Goal: Task Accomplishment & Management: Complete application form

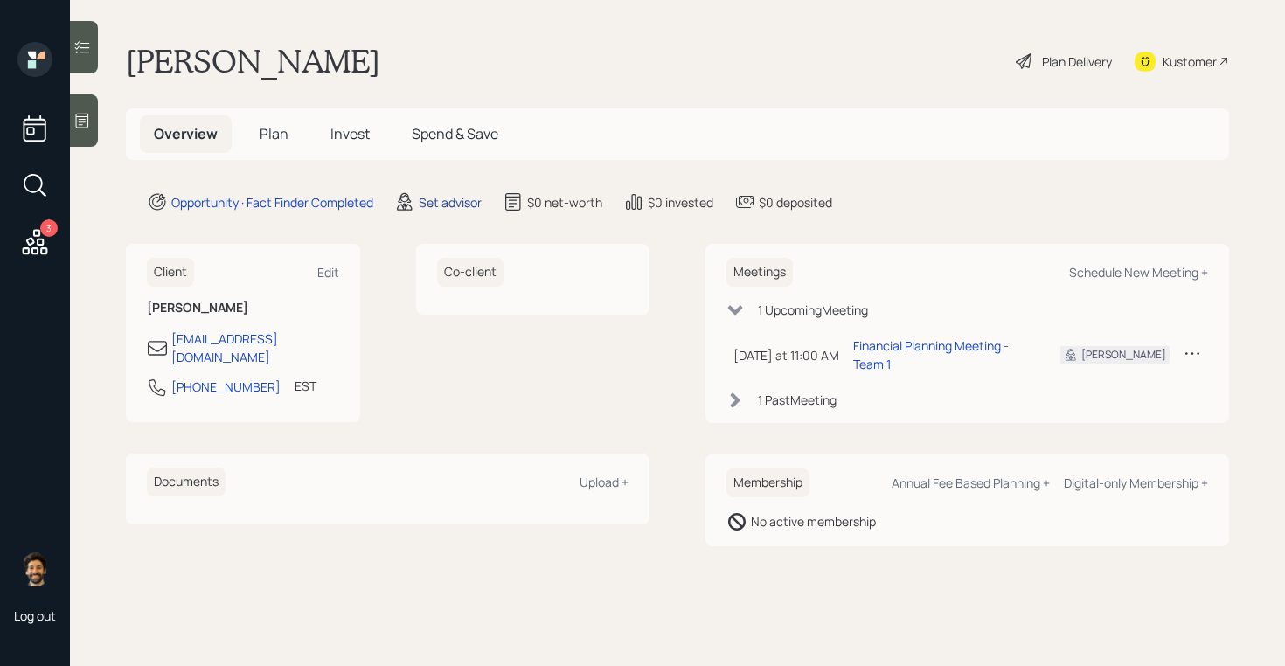
click at [440, 203] on div "Set advisor" at bounding box center [450, 202] width 63 height 18
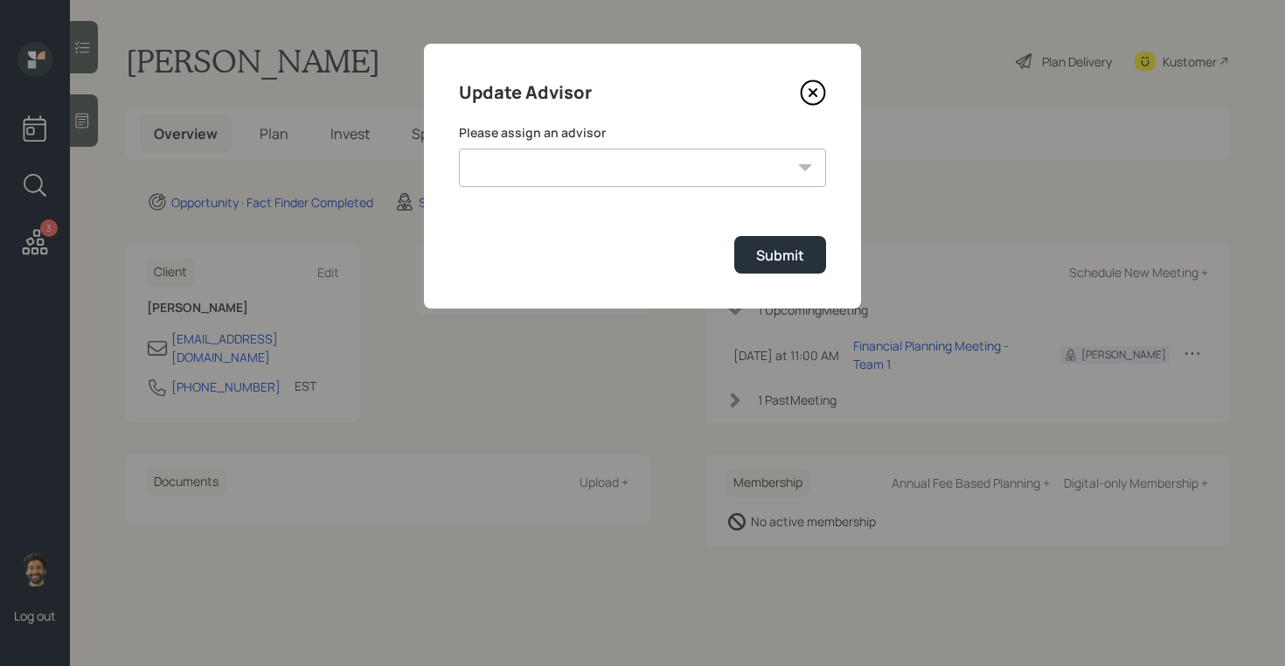
click at [539, 170] on select "[PERSON_NAME] [PERSON_NAME] End [PERSON_NAME] [PERSON_NAME] [PERSON_NAME] [PERS…" at bounding box center [642, 168] width 367 height 38
select select "f14b762f-c7c2-4b89-9227-8fa891345eea"
click at [459, 149] on select "[PERSON_NAME] [PERSON_NAME] End [PERSON_NAME] [PERSON_NAME] [PERSON_NAME] [PERS…" at bounding box center [642, 168] width 367 height 38
click at [781, 261] on div "Submit" at bounding box center [780, 255] width 48 height 19
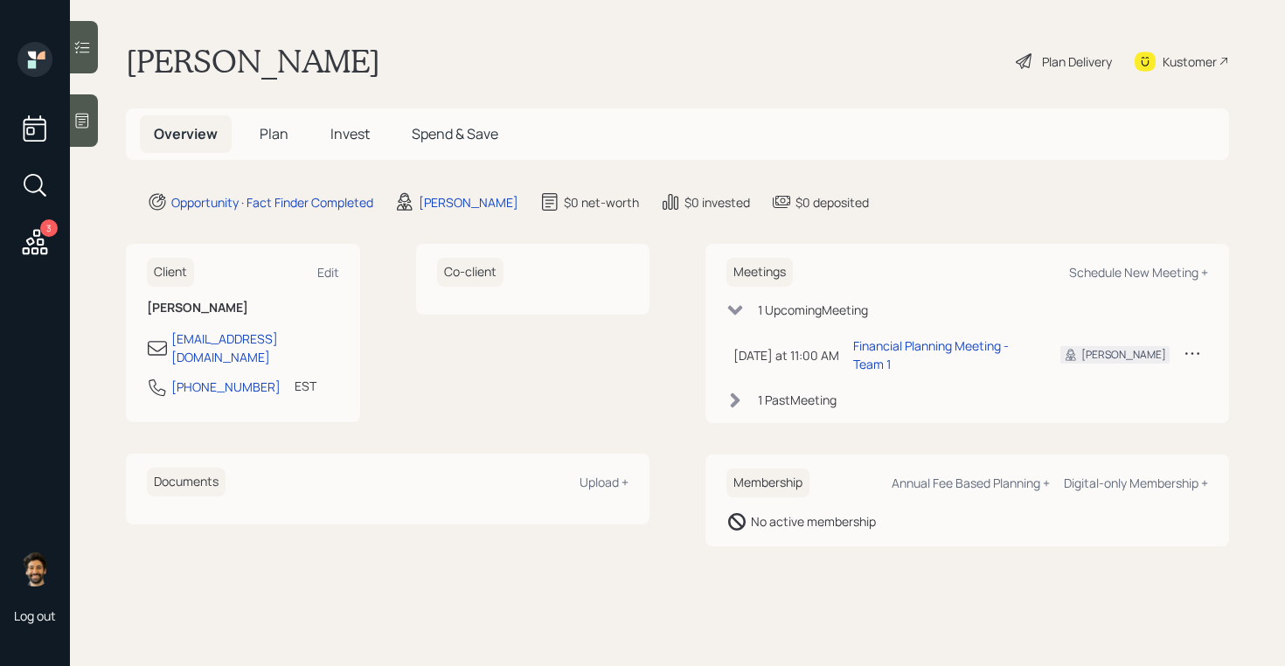
click at [269, 138] on span "Plan" at bounding box center [274, 133] width 29 height 19
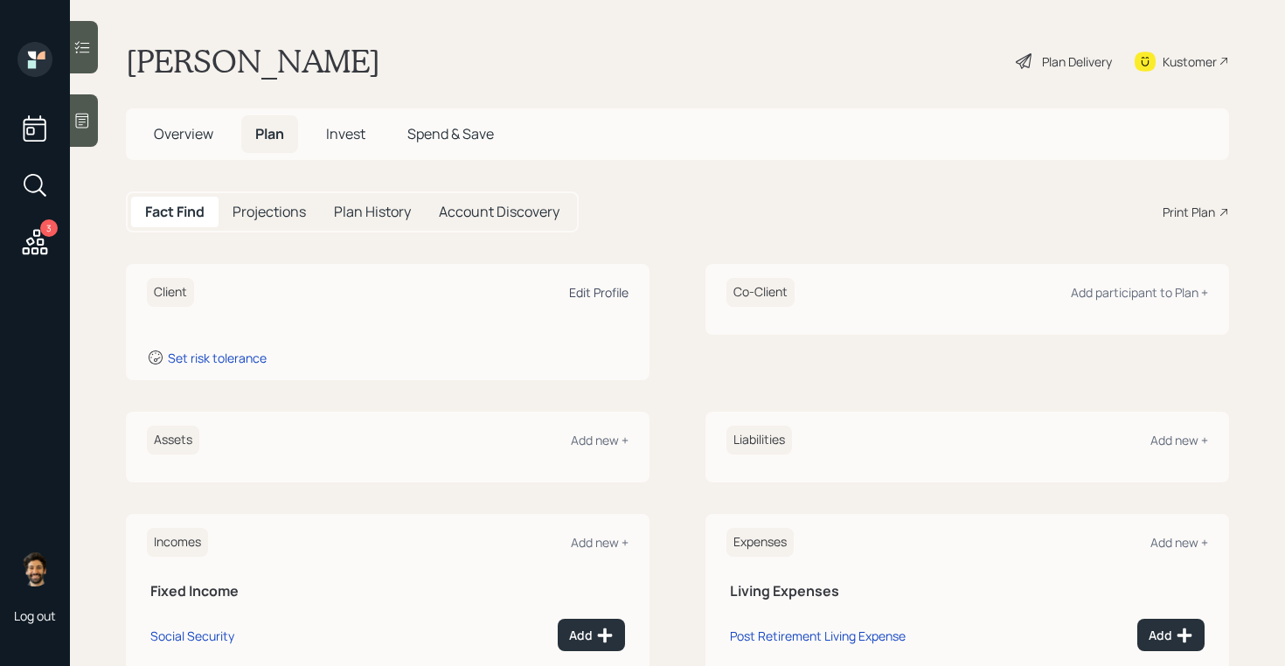
click at [605, 288] on div "Edit Profile" at bounding box center [598, 292] width 59 height 17
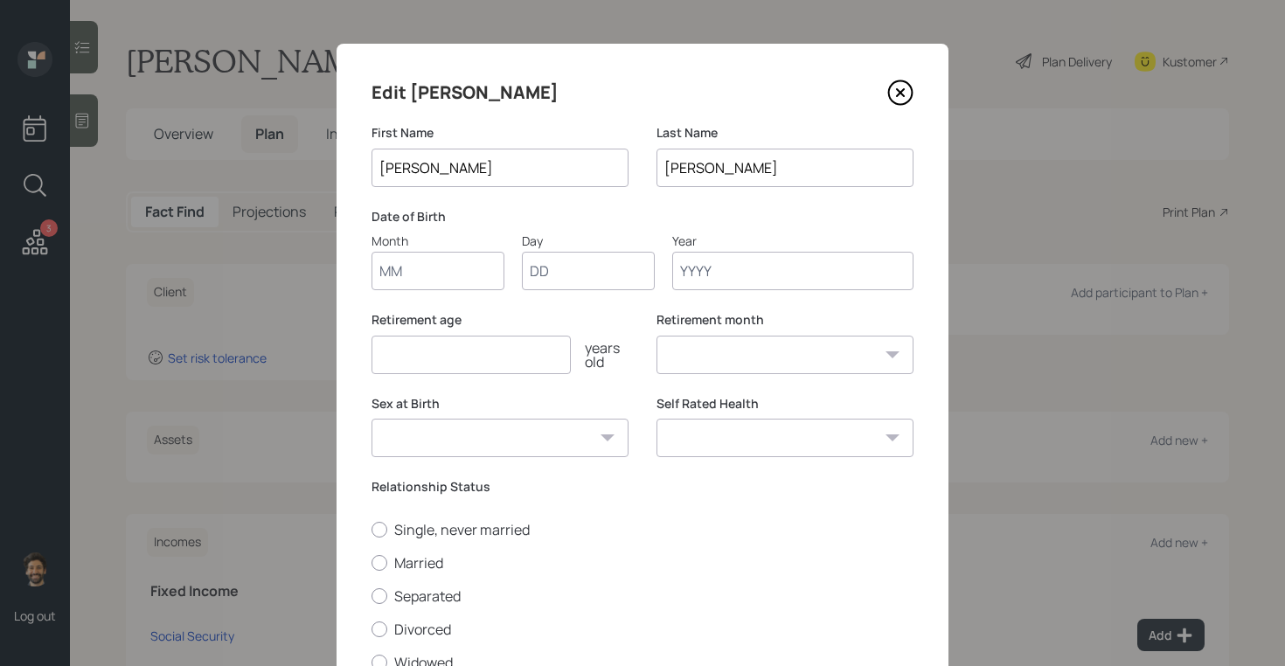
click at [437, 272] on input "Month" at bounding box center [438, 271] width 133 height 38
type input "01"
type input "9"
type input "1950"
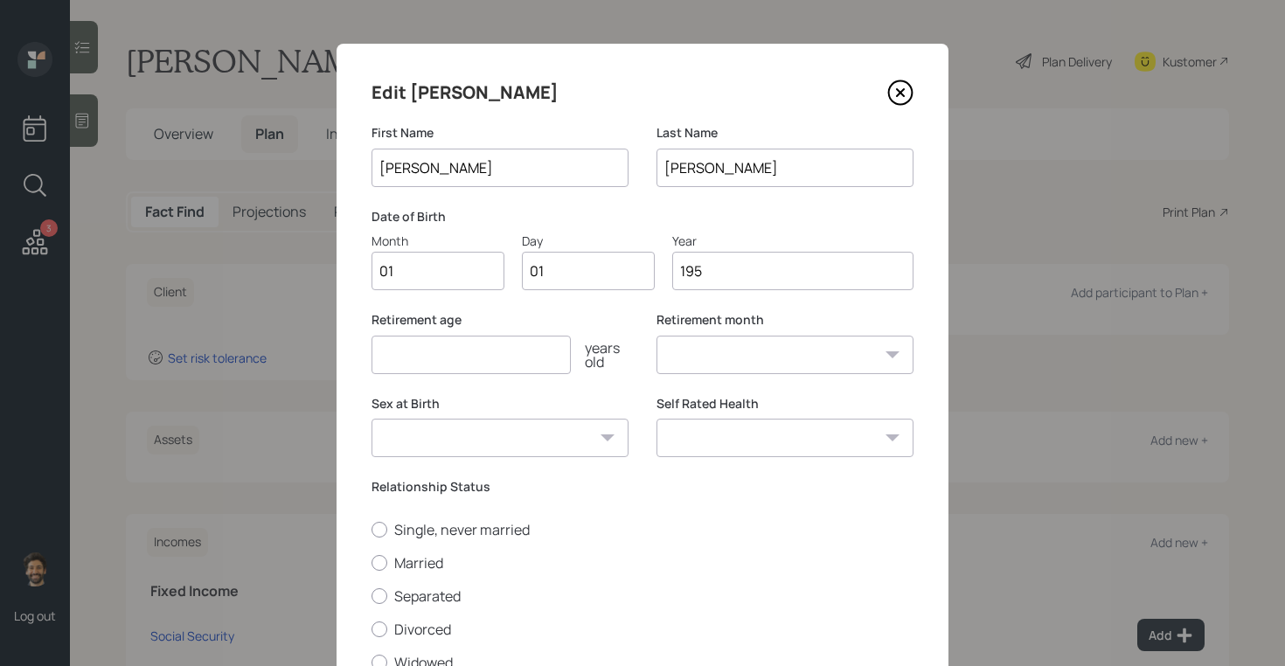
select select "1"
type input "1950"
click at [435, 347] on input "number" at bounding box center [471, 355] width 199 height 38
type input "65"
click at [417, 565] on label "Married" at bounding box center [643, 562] width 542 height 19
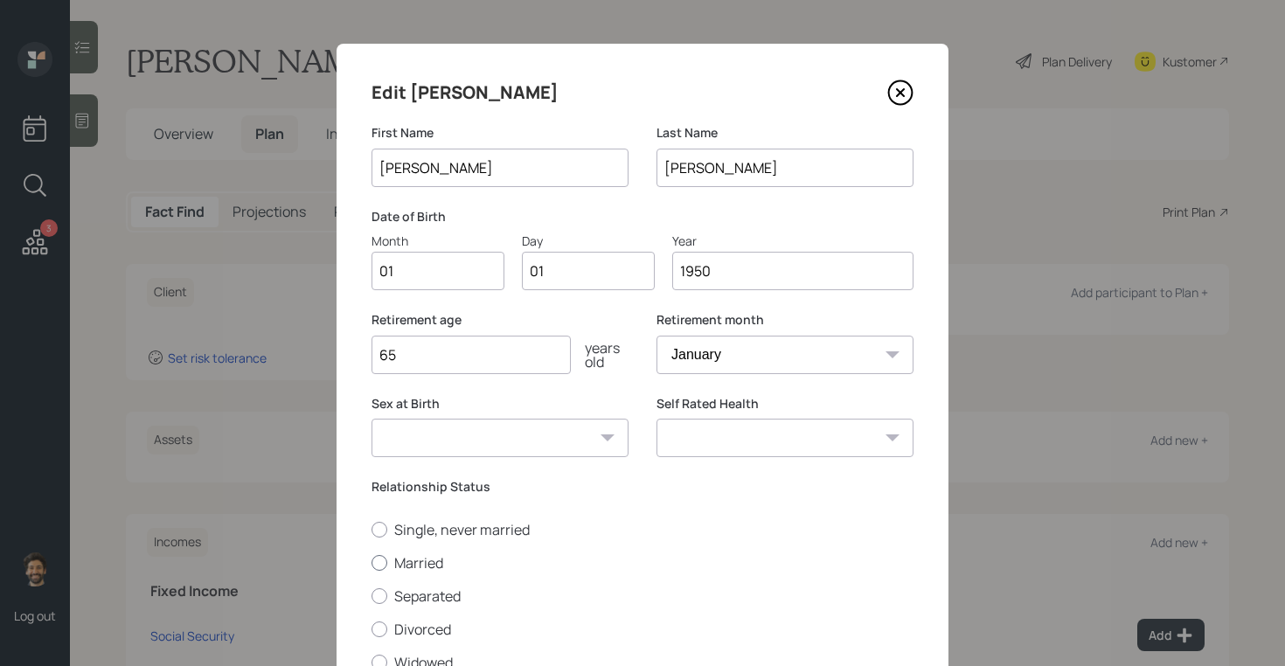
click at [372, 563] on input "Married" at bounding box center [371, 562] width 1 height 1
radio input "true"
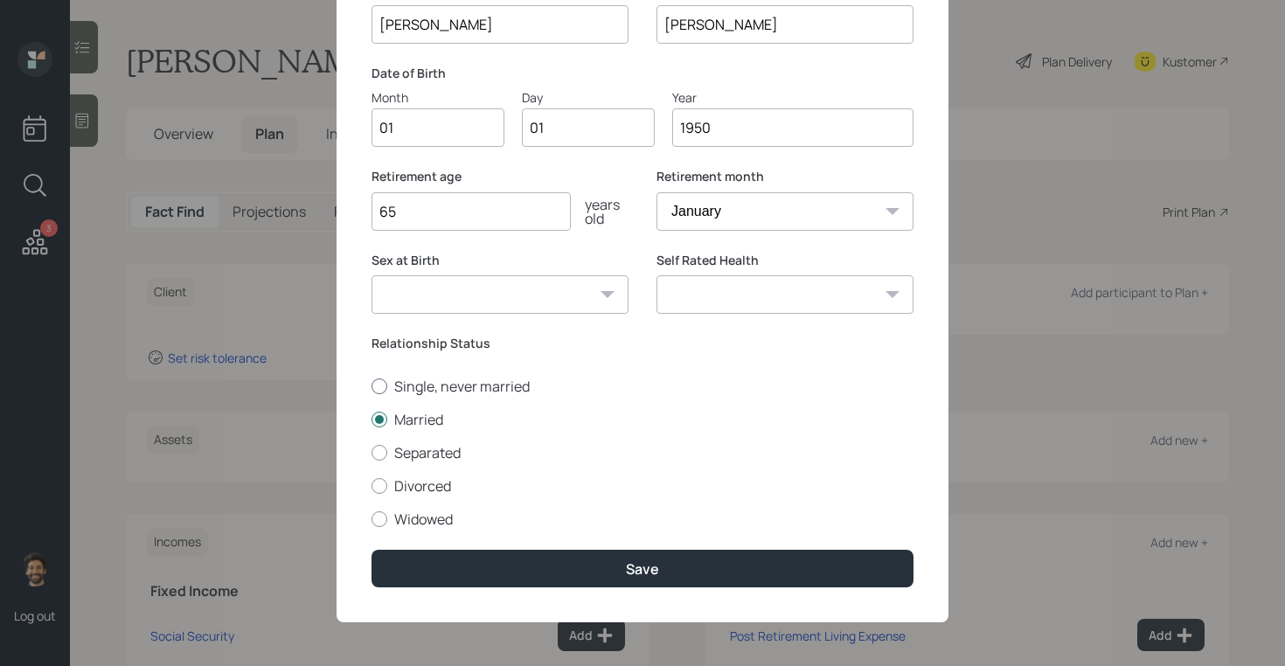
click at [397, 382] on label "Single, never married" at bounding box center [643, 386] width 542 height 19
click at [372, 386] on input "Single, never married" at bounding box center [371, 386] width 1 height 1
radio input "true"
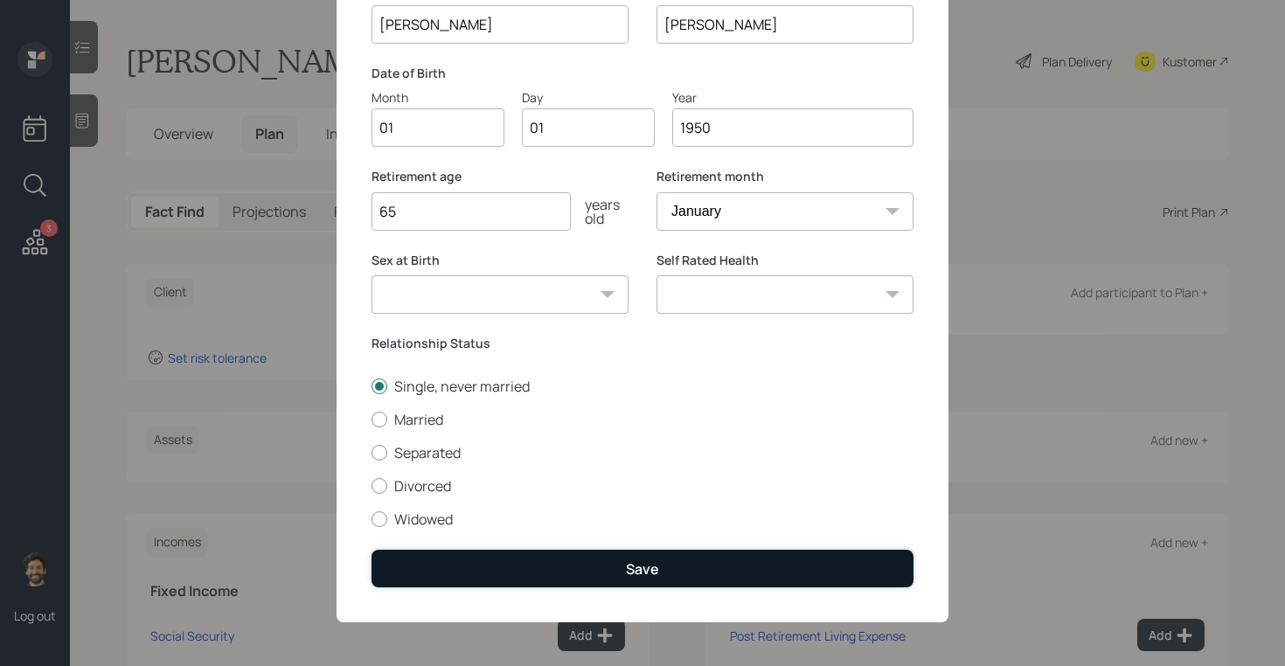
click at [408, 558] on button "Save" at bounding box center [643, 569] width 542 height 38
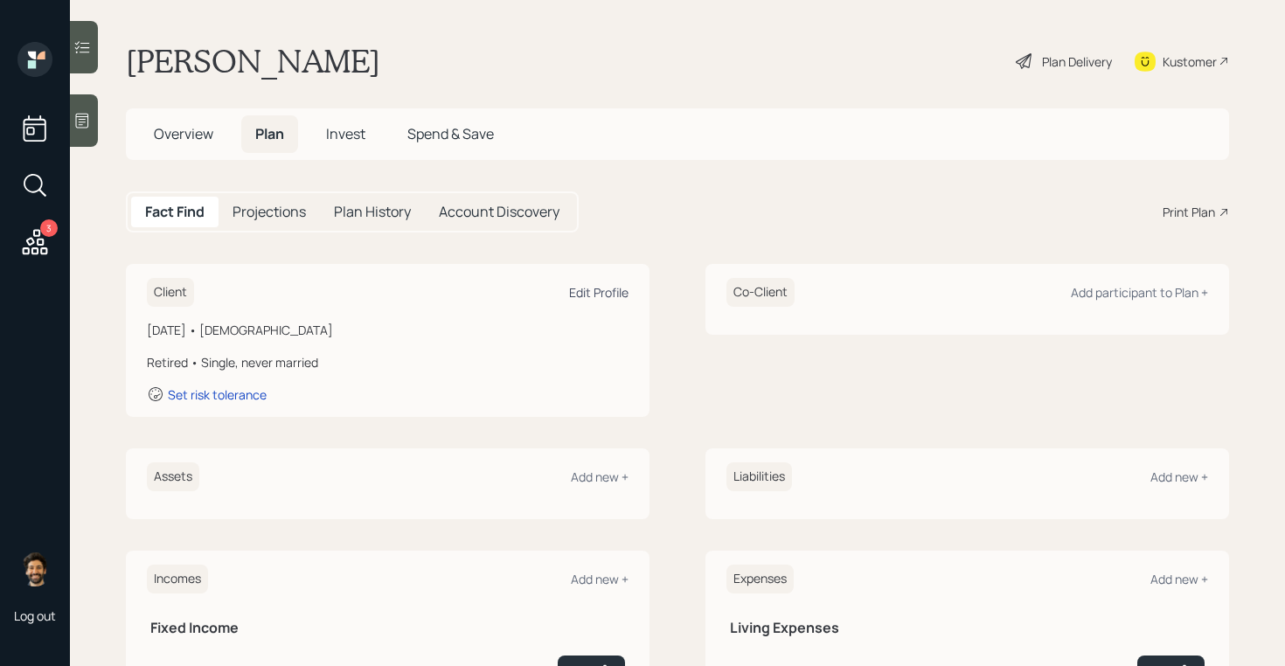
click at [607, 291] on div "Edit Profile" at bounding box center [598, 292] width 59 height 17
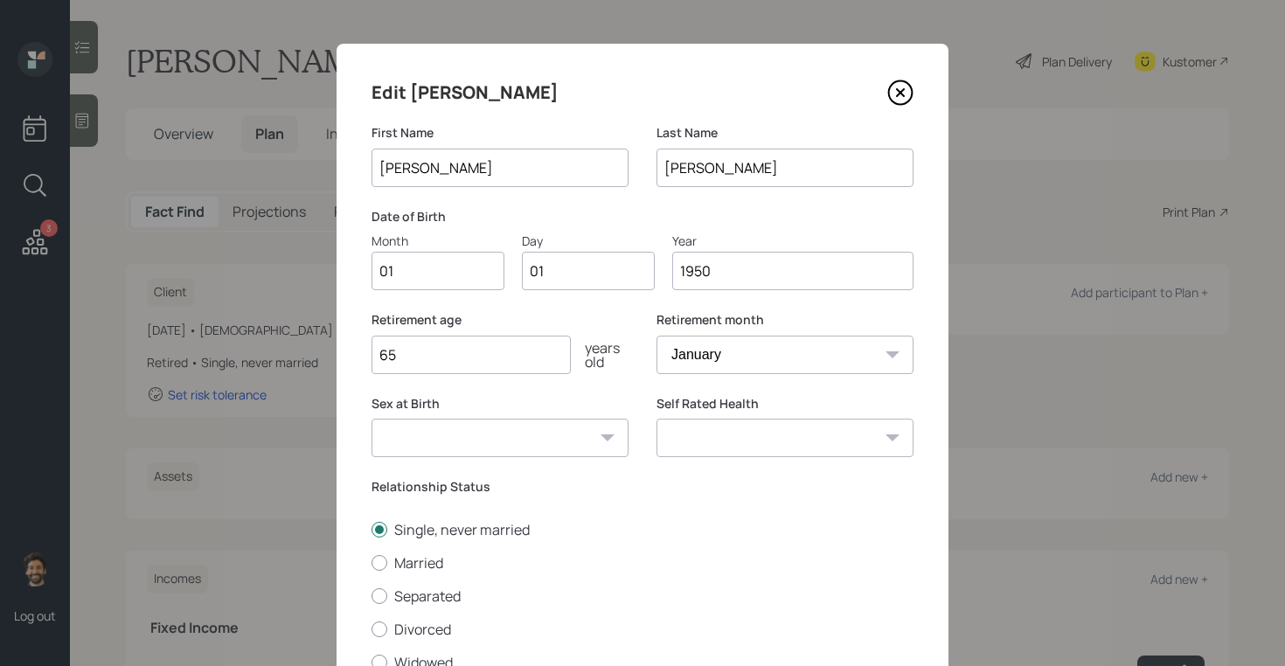
click at [737, 275] on input "1950" at bounding box center [792, 271] width 241 height 38
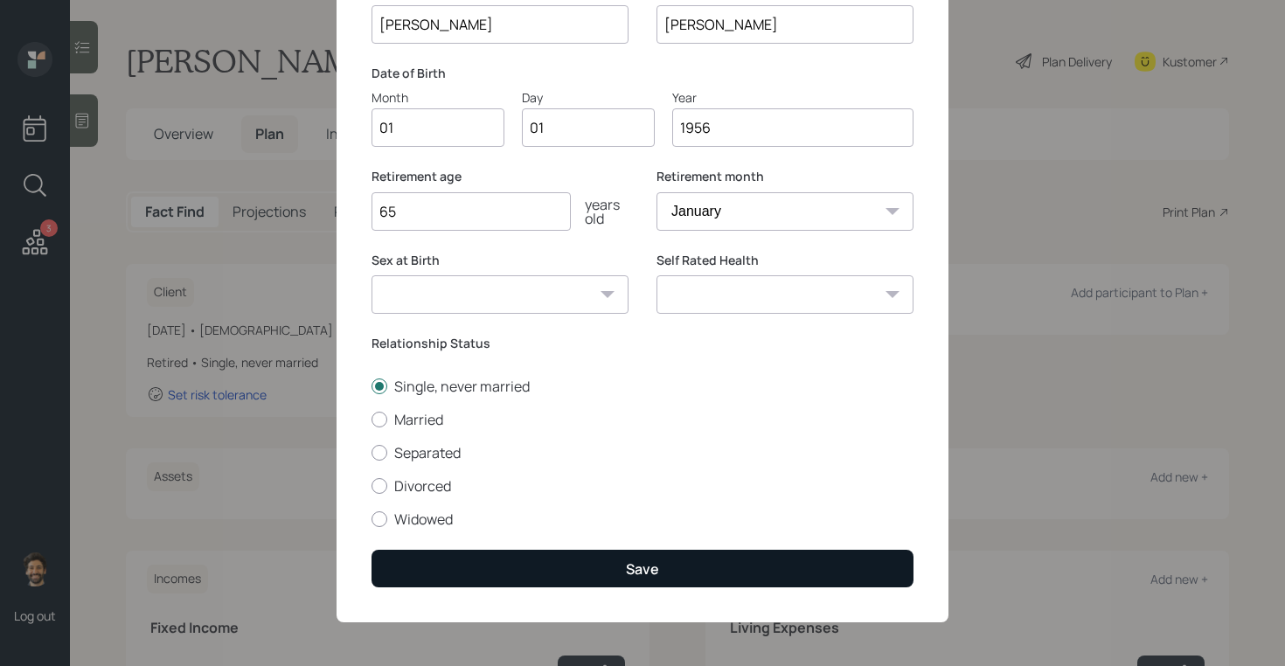
type input "1956"
click at [516, 581] on button "Save" at bounding box center [643, 569] width 542 height 38
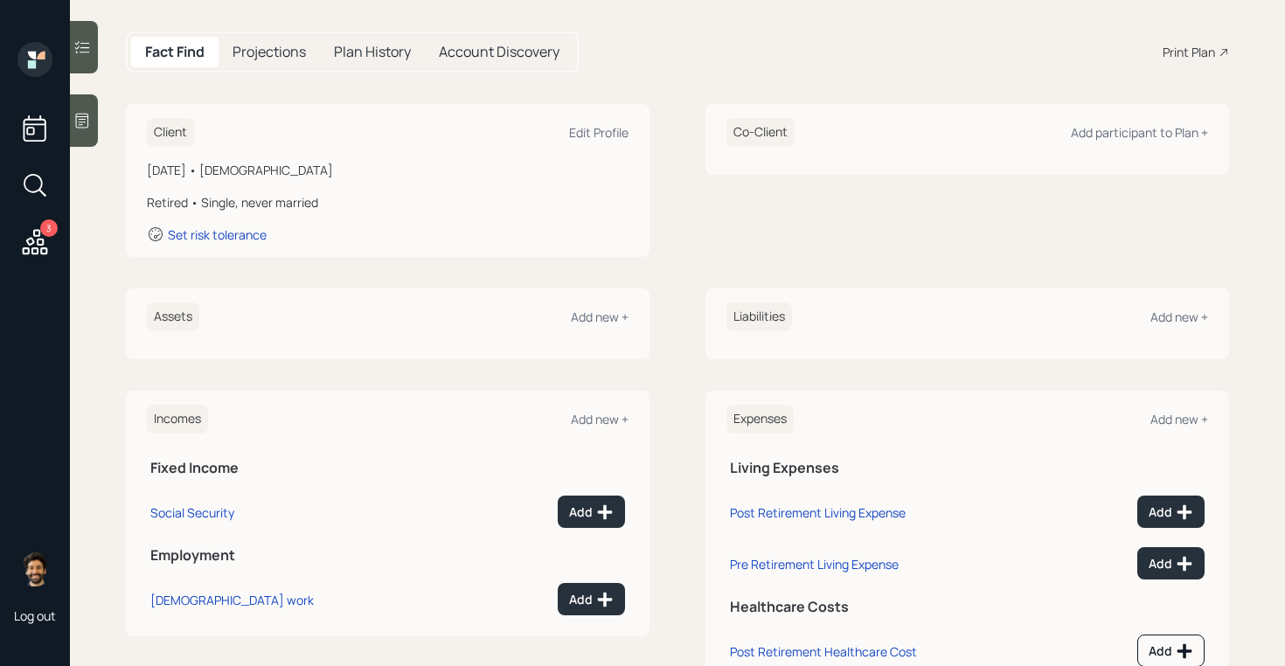
scroll to position [224, 0]
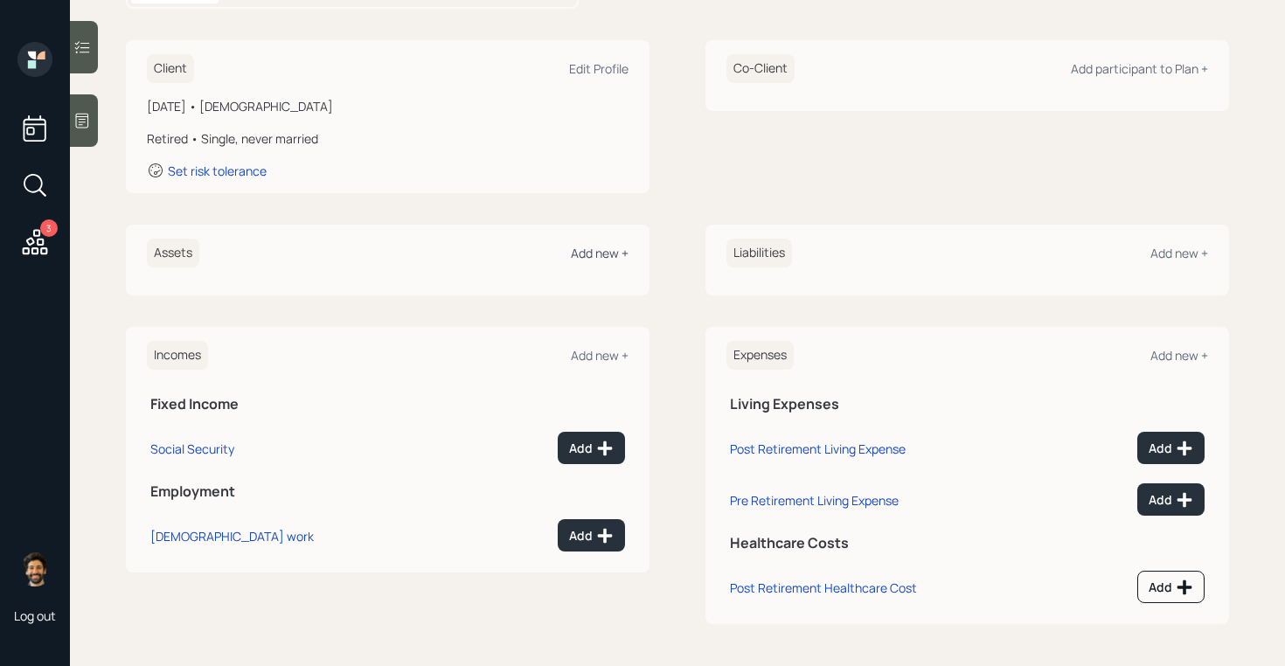
click at [599, 254] on div "Add new +" at bounding box center [600, 253] width 58 height 17
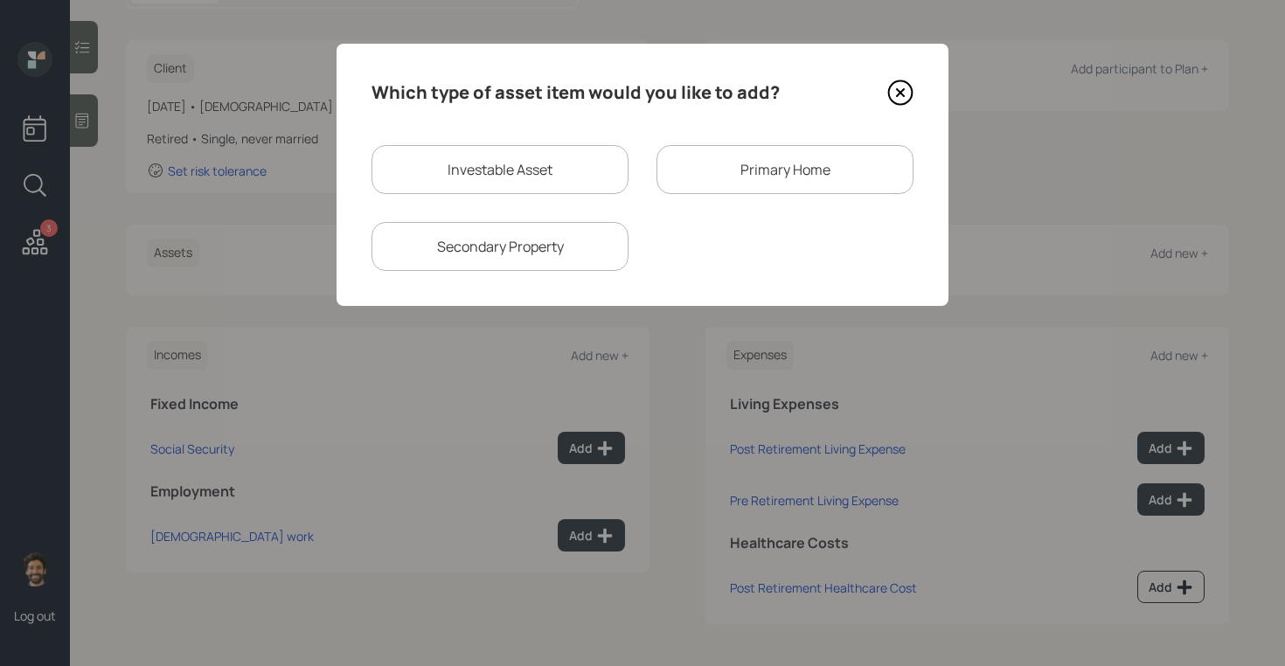
click at [434, 174] on div "Investable Asset" at bounding box center [500, 169] width 257 height 49
select select "taxable"
select select "balanced"
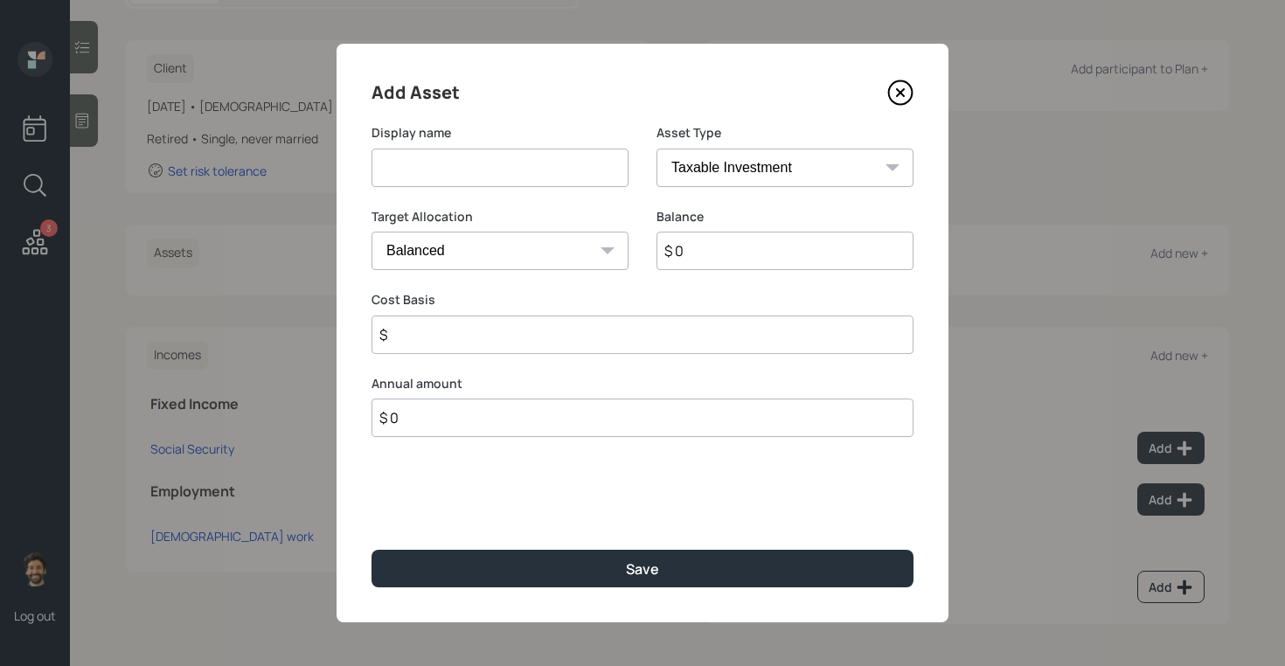
click at [416, 162] on input at bounding box center [500, 168] width 257 height 38
type input "Former 401k"
click at [687, 240] on input "$ 0" at bounding box center [785, 251] width 257 height 38
type input "$ 1,200,000"
click at [697, 158] on select "SEP [PERSON_NAME] IRA 401(k) [PERSON_NAME] 401(k) 403(b) [PERSON_NAME] 403(b) 4…" at bounding box center [785, 168] width 257 height 38
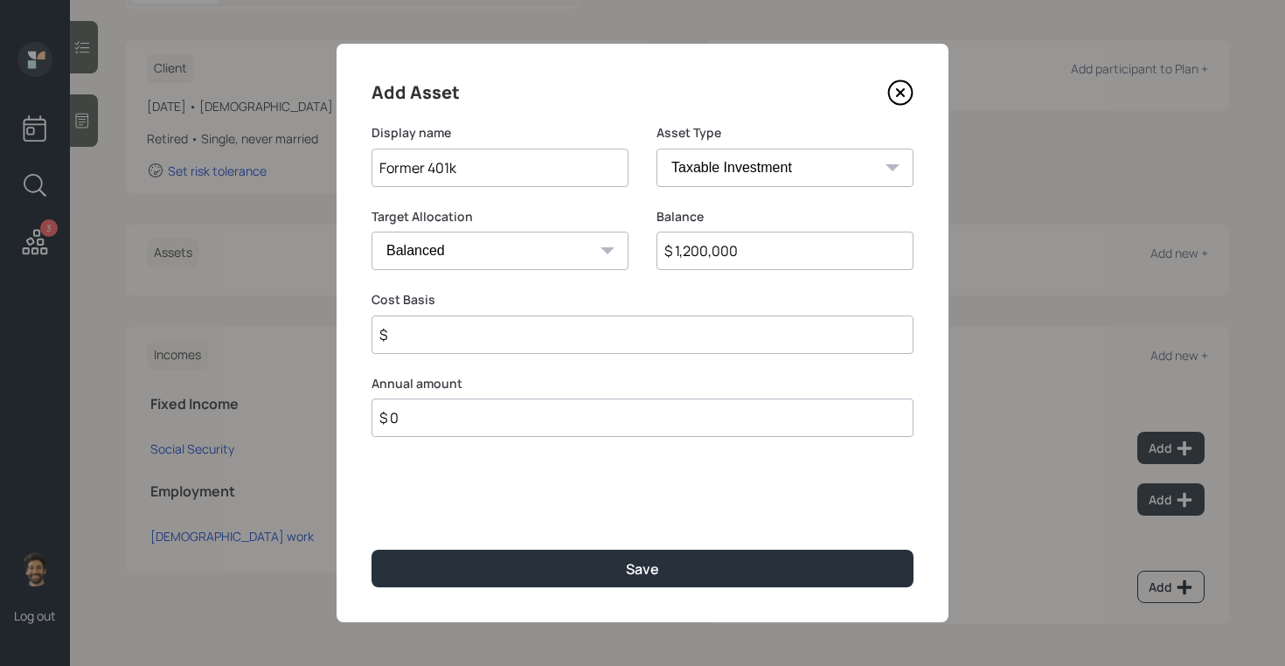
select select "company_sponsored"
click at [657, 149] on select "SEP [PERSON_NAME] IRA 401(k) [PERSON_NAME] 401(k) 403(b) [PERSON_NAME] 403(b) 4…" at bounding box center [785, 168] width 257 height 38
click at [440, 340] on input "number" at bounding box center [487, 335] width 231 height 38
type input "0"
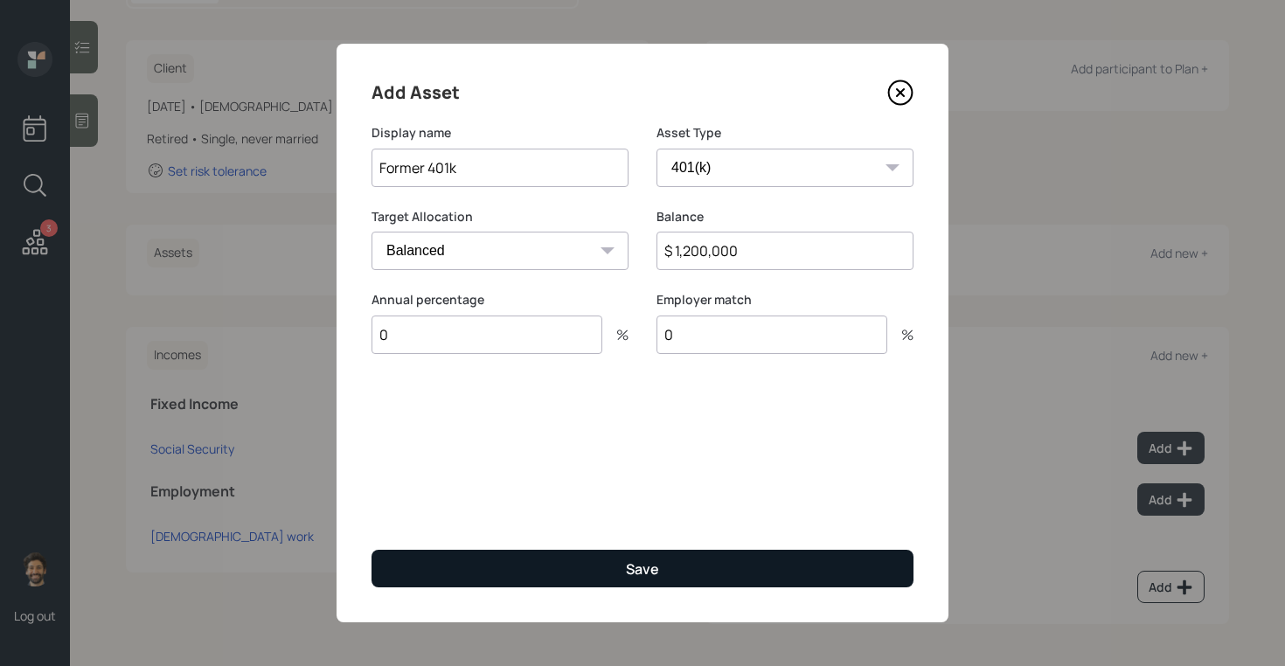
type input "0"
click at [466, 566] on button "Save" at bounding box center [643, 569] width 542 height 38
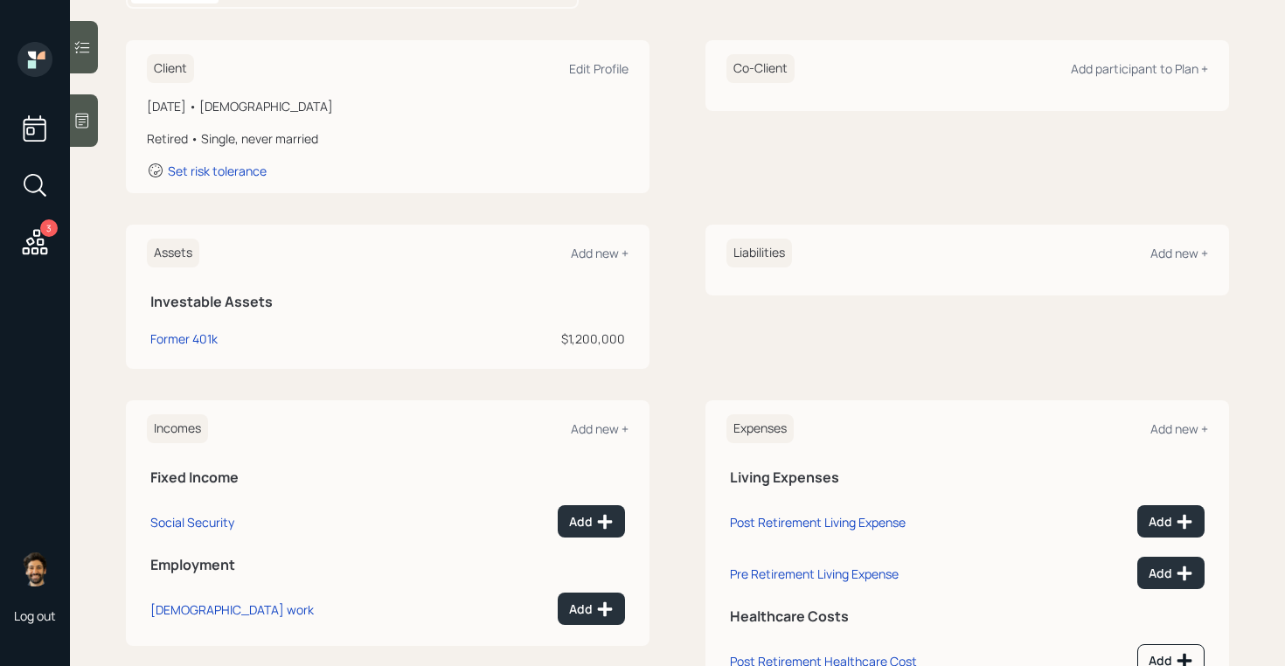
scroll to position [297, 0]
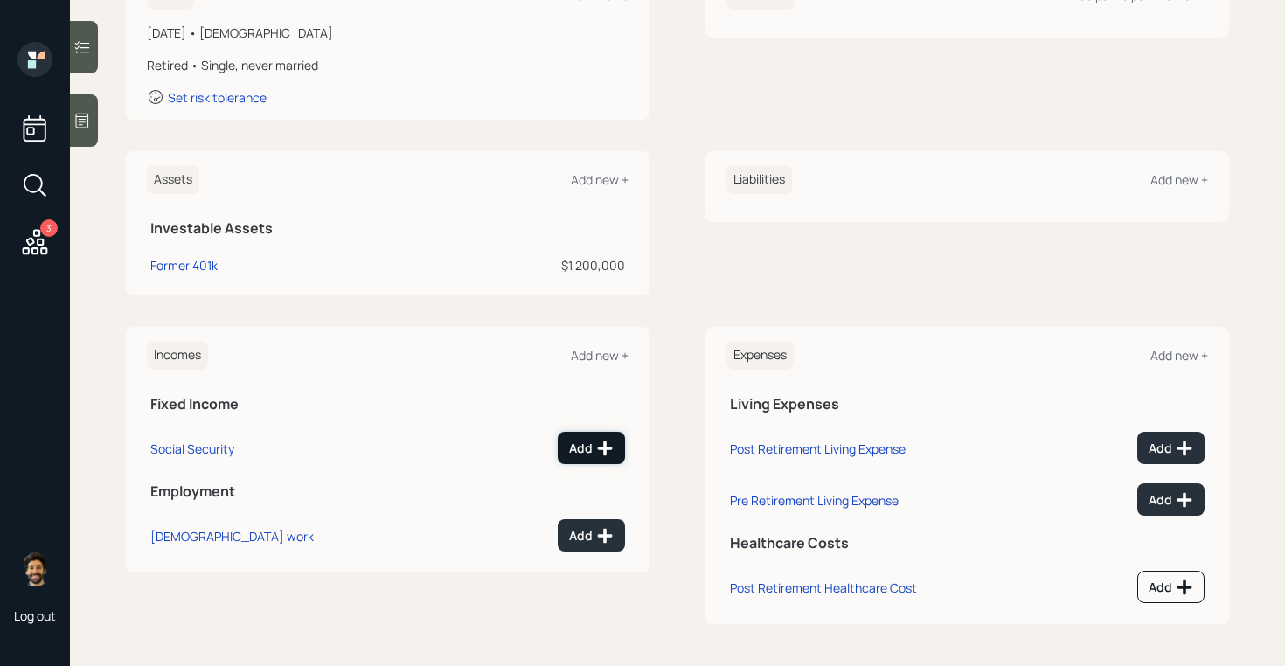
click at [592, 440] on div "Add" at bounding box center [591, 448] width 45 height 17
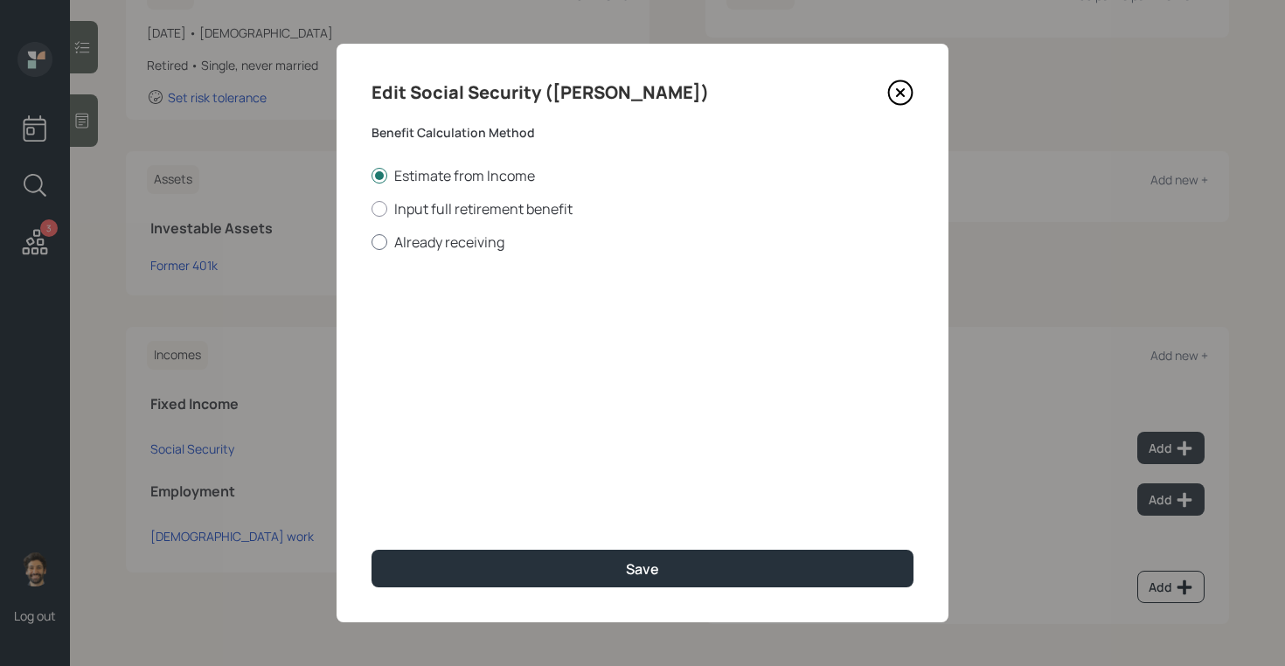
click at [397, 240] on label "Already receiving" at bounding box center [643, 242] width 542 height 19
click at [372, 241] on input "Already receiving" at bounding box center [371, 241] width 1 height 1
radio input "true"
click at [423, 428] on input "number" at bounding box center [471, 420] width 199 height 38
click at [426, 315] on input "$" at bounding box center [643, 315] width 542 height 38
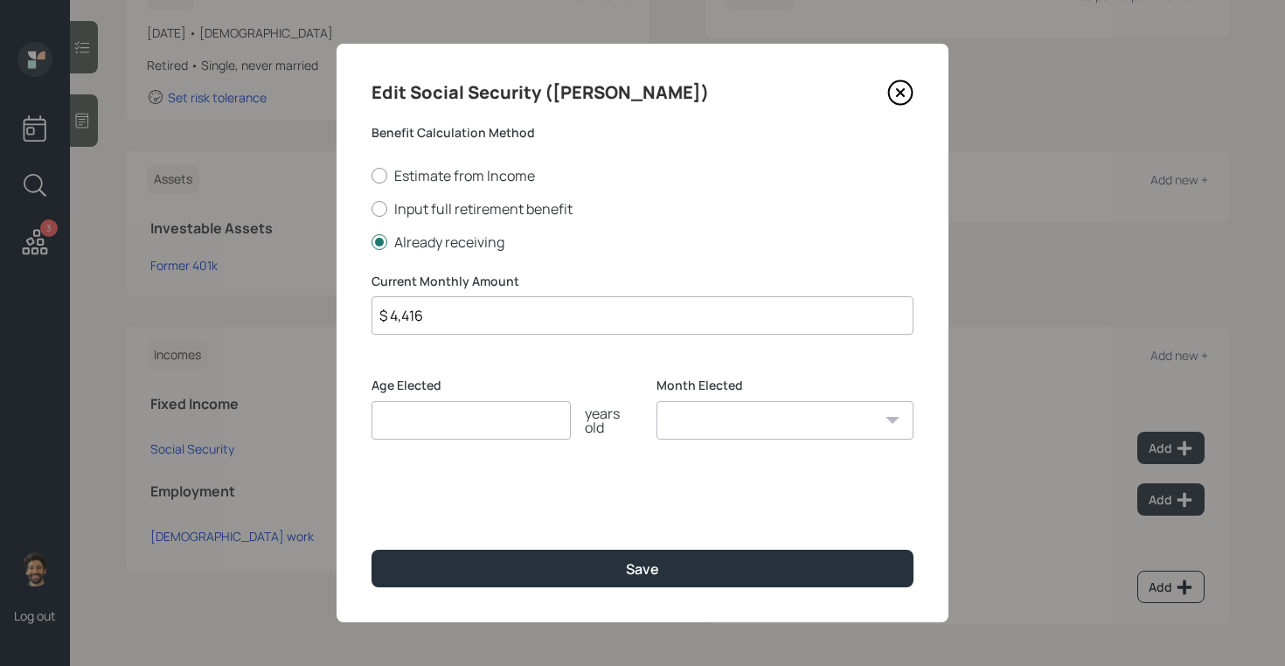
type input "$ 4,416"
click at [431, 435] on input "number" at bounding box center [471, 420] width 199 height 38
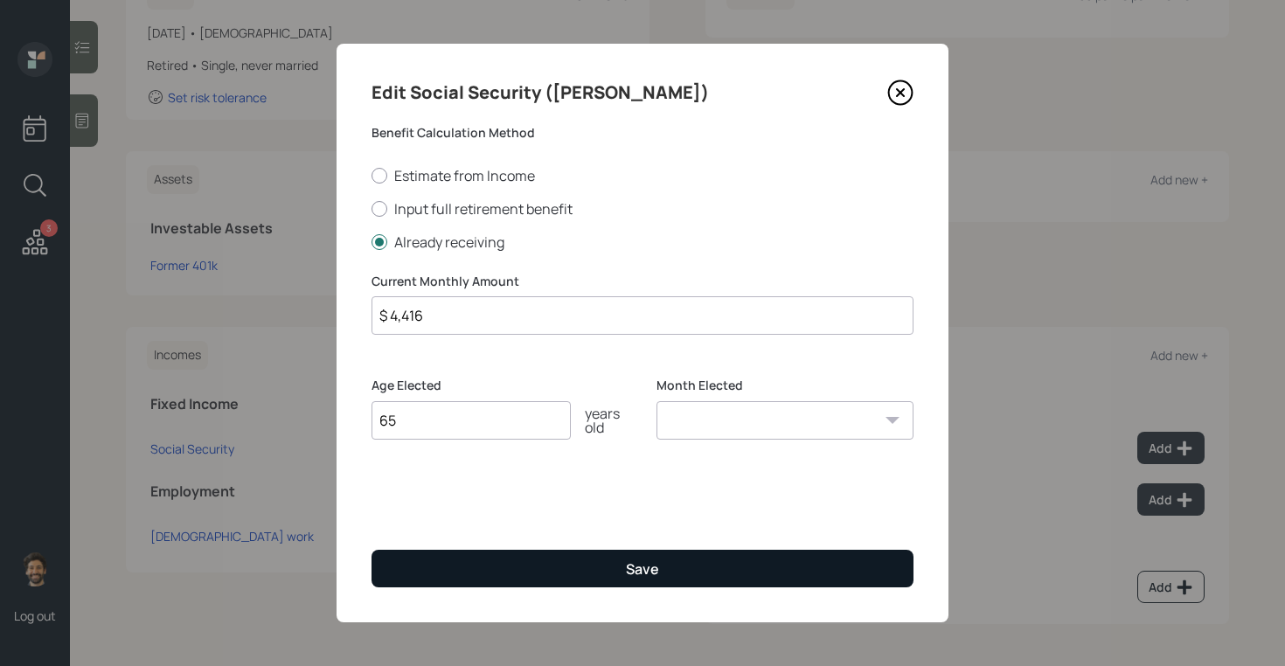
type input "65"
click at [418, 581] on button "Save" at bounding box center [643, 569] width 542 height 38
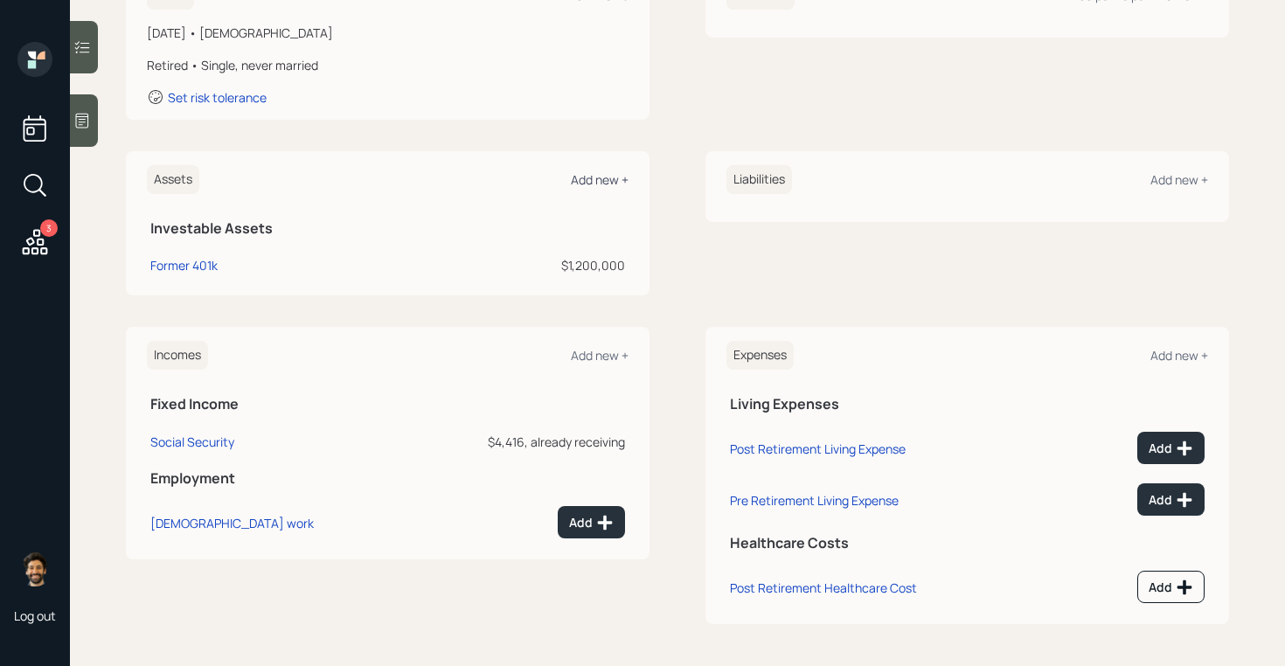
click at [592, 175] on div "Add new +" at bounding box center [600, 179] width 58 height 17
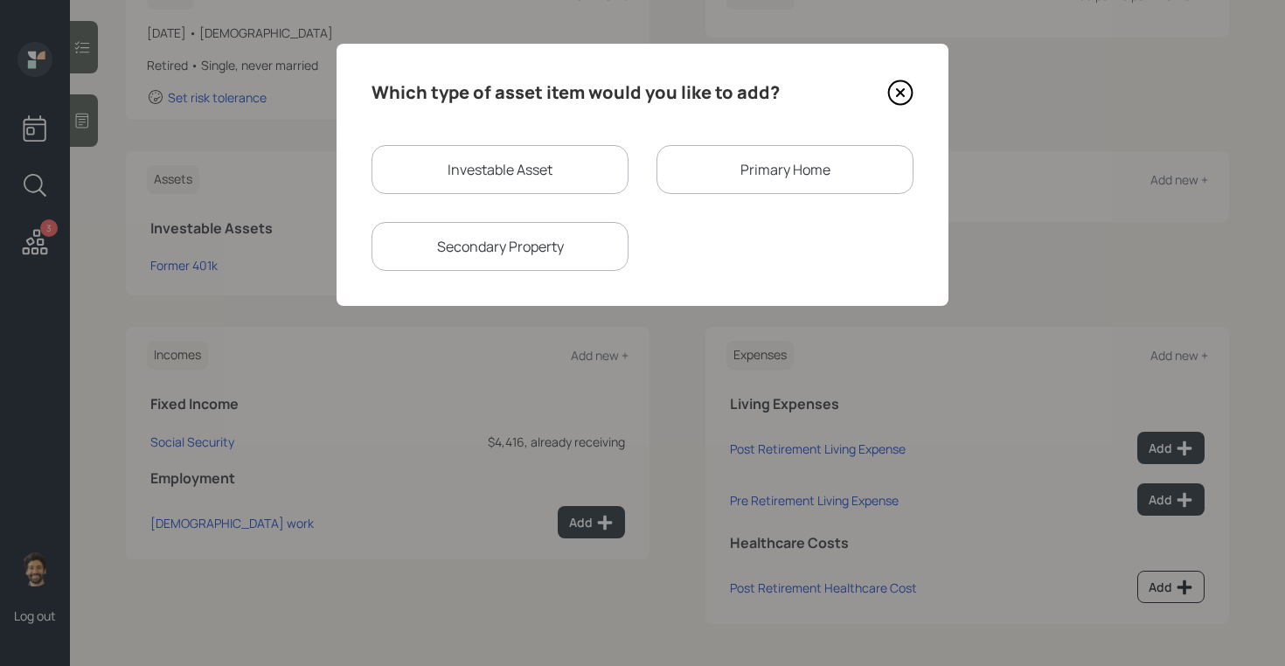
click at [496, 163] on div "Investable Asset" at bounding box center [500, 169] width 257 height 49
select select "taxable"
select select "balanced"
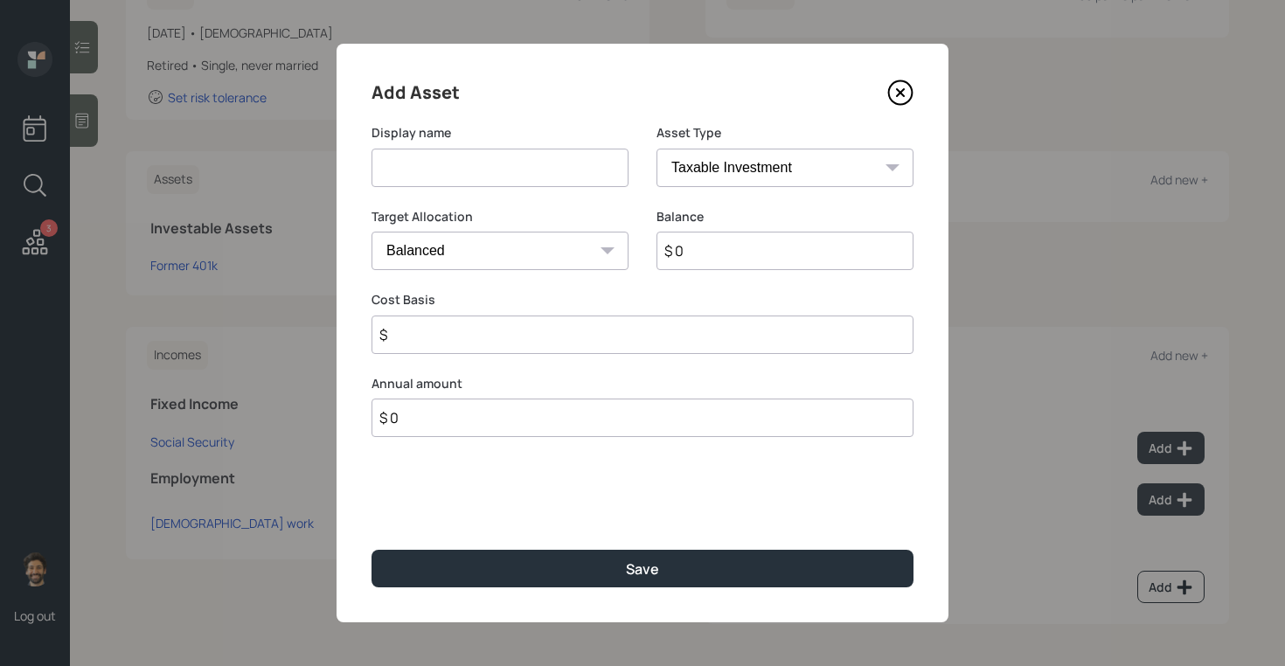
click at [453, 170] on input at bounding box center [500, 168] width 257 height 38
type input "Checking / Savings"
click at [701, 259] on input "$ 0" at bounding box center [785, 251] width 257 height 38
type input "$ 45,000"
click at [701, 171] on select "SEP [PERSON_NAME] IRA 401(k) [PERSON_NAME] 401(k) 403(b) [PERSON_NAME] 403(b) 4…" at bounding box center [785, 168] width 257 height 38
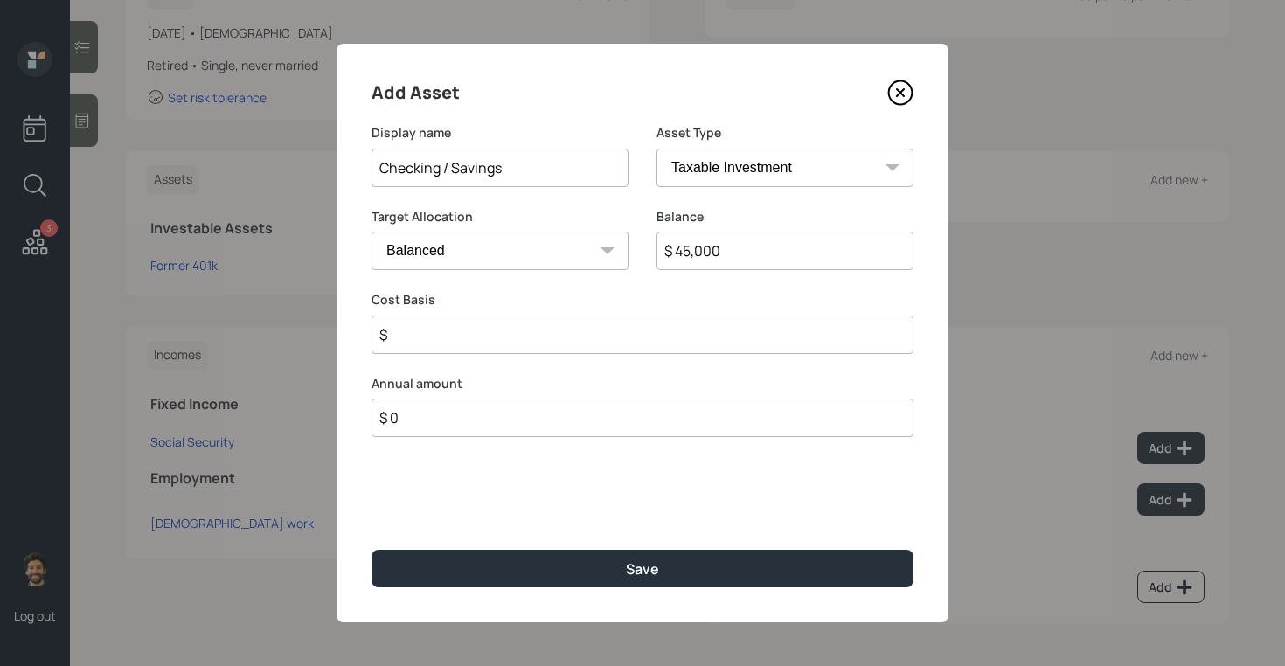
select select "emergency_fund"
click at [657, 149] on select "SEP [PERSON_NAME] IRA 401(k) [PERSON_NAME] 401(k) 403(b) [PERSON_NAME] 403(b) 4…" at bounding box center [785, 168] width 257 height 38
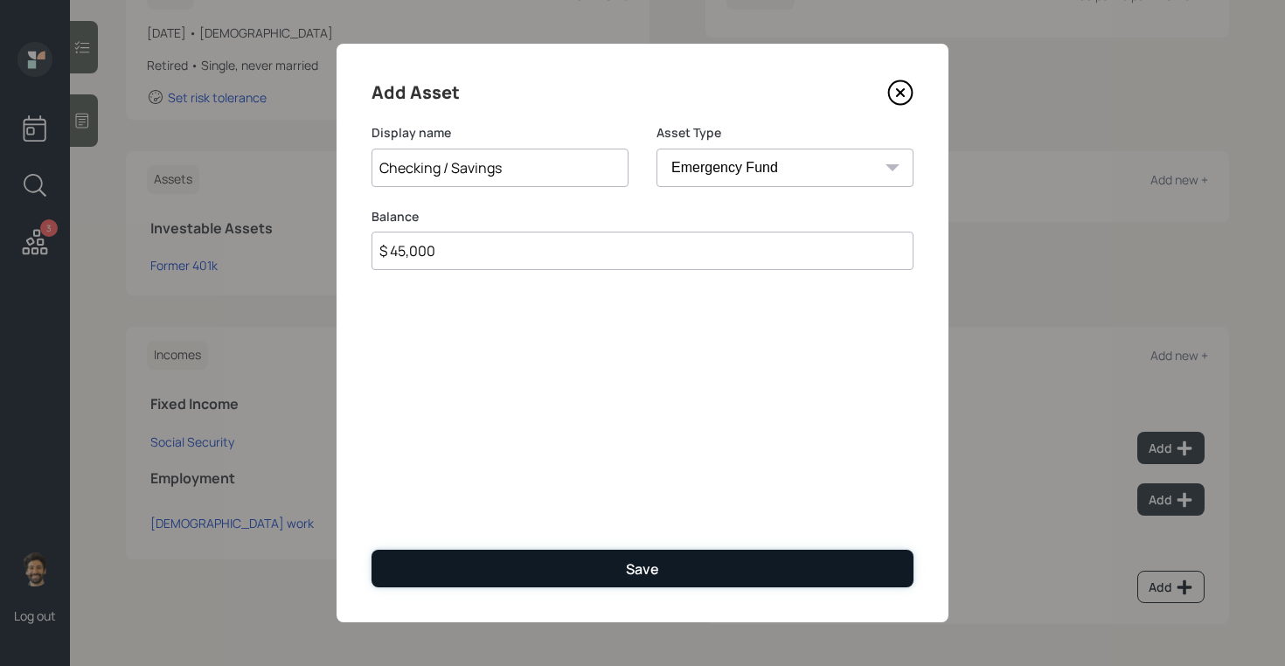
click at [446, 572] on button "Save" at bounding box center [643, 569] width 542 height 38
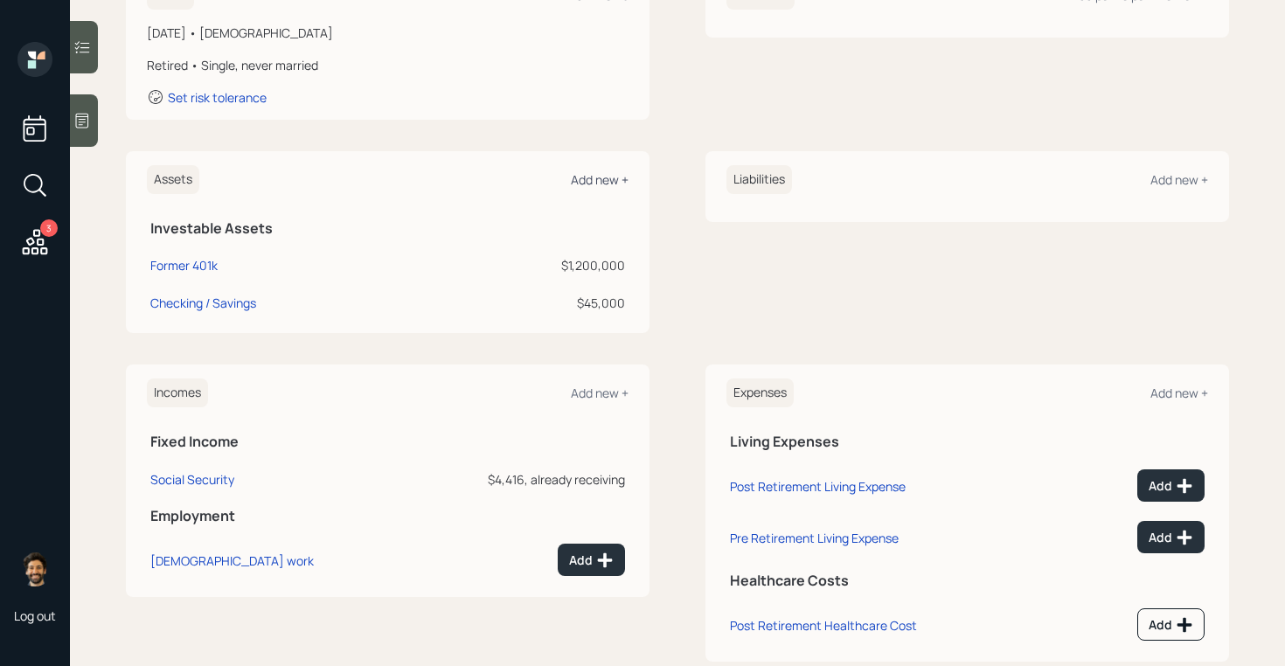
click at [601, 177] on div "Add new +" at bounding box center [600, 179] width 58 height 17
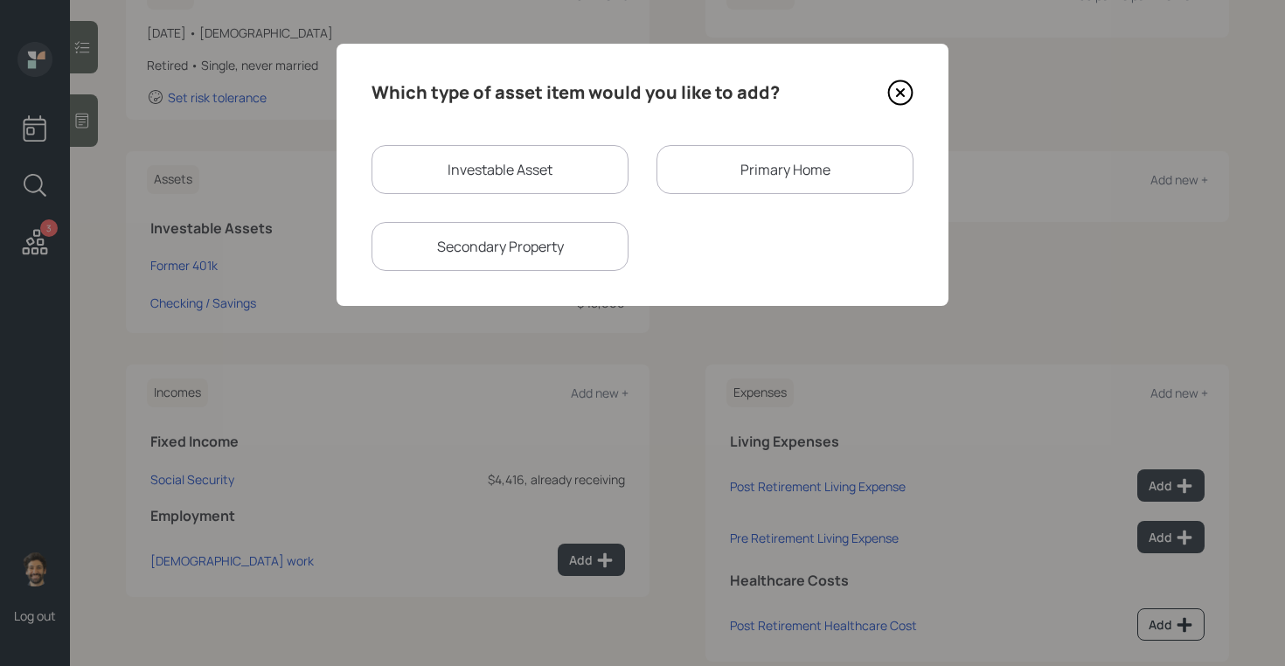
click at [716, 171] on div "Primary Home" at bounding box center [785, 169] width 257 height 49
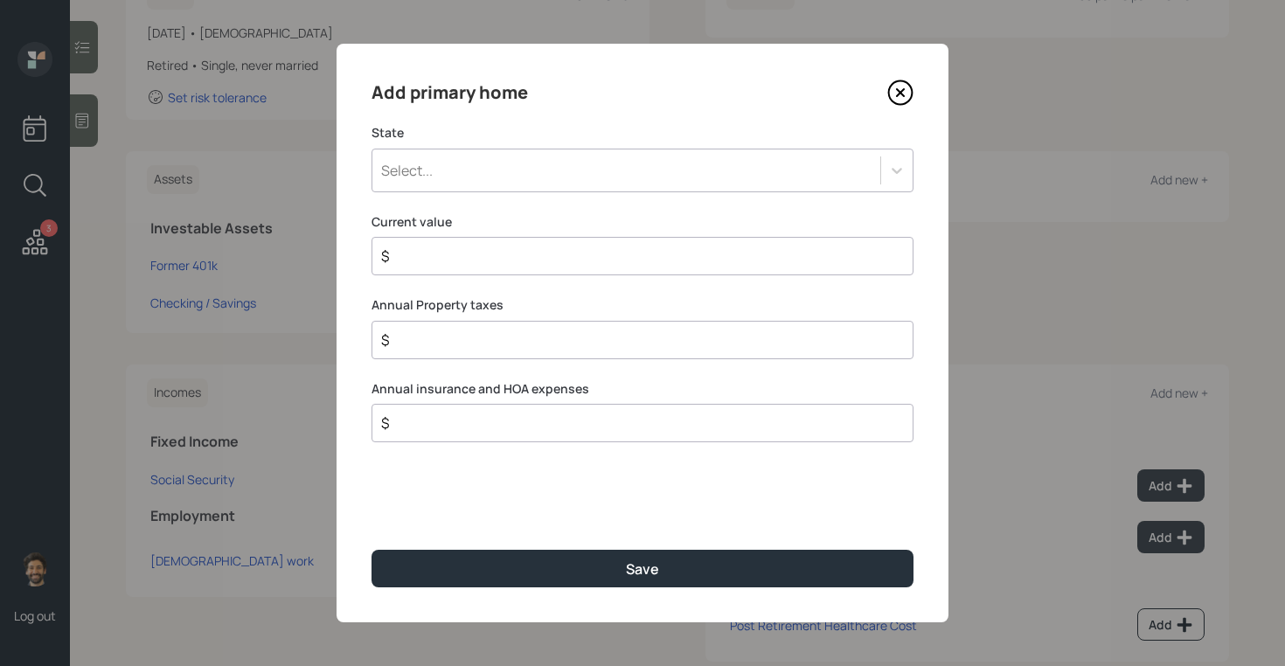
click at [526, 183] on div "Select..." at bounding box center [626, 171] width 508 height 30
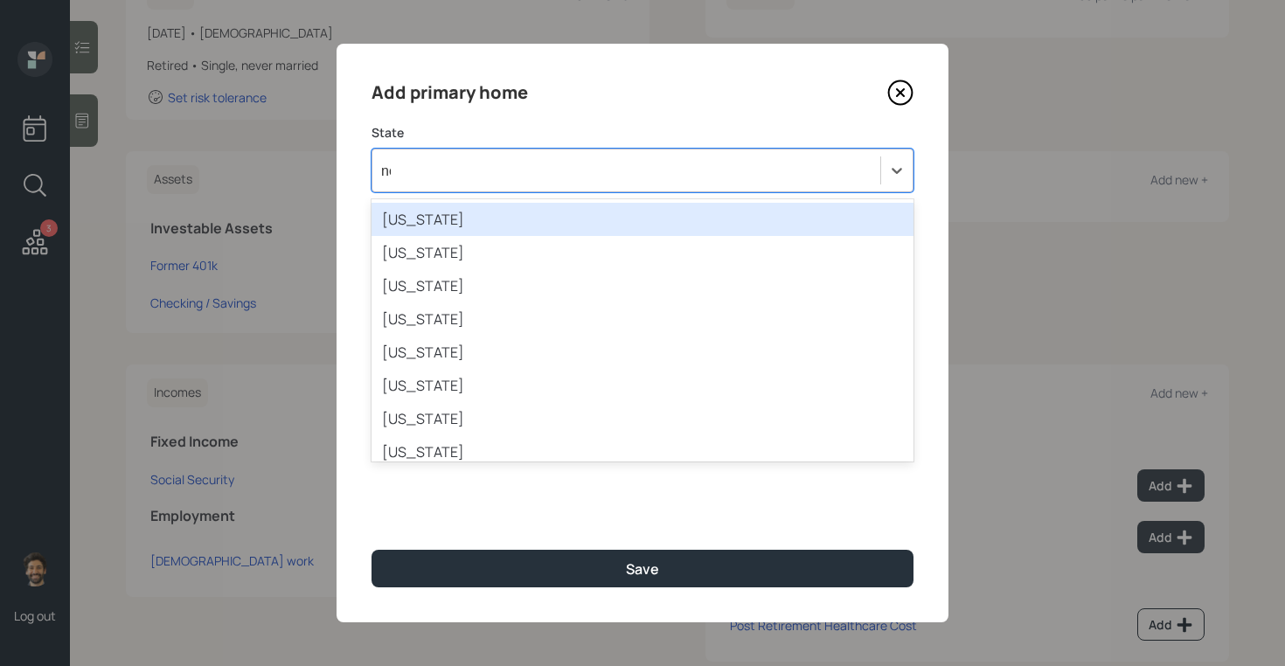
type input "new"
click at [477, 220] on div "[US_STATE]" at bounding box center [643, 219] width 542 height 33
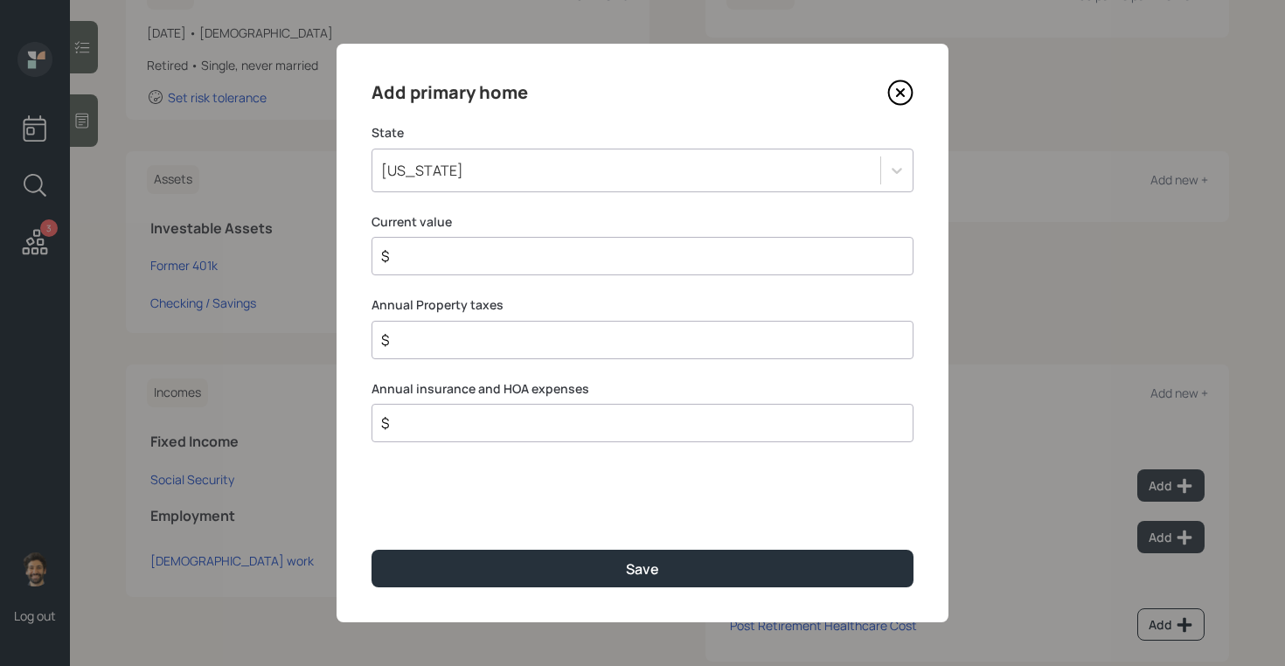
click at [428, 247] on input "$" at bounding box center [635, 256] width 512 height 21
type input "$ 1"
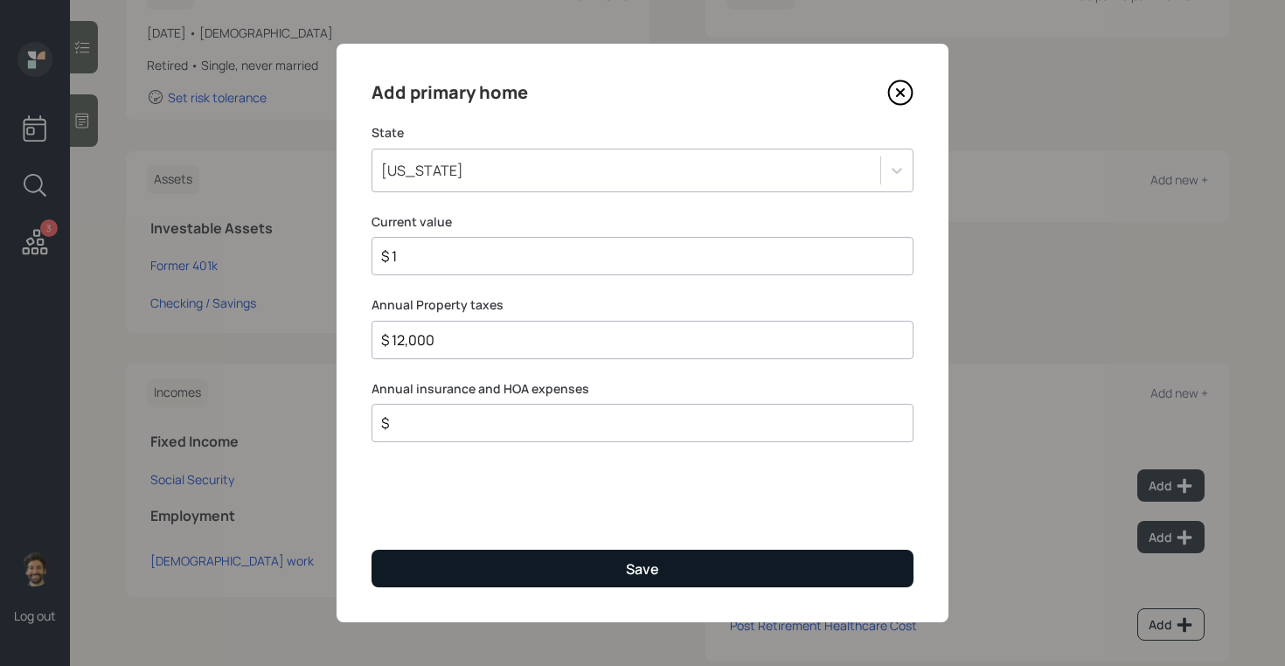
type input "$ 12,000"
click at [464, 567] on button "Save" at bounding box center [643, 569] width 542 height 38
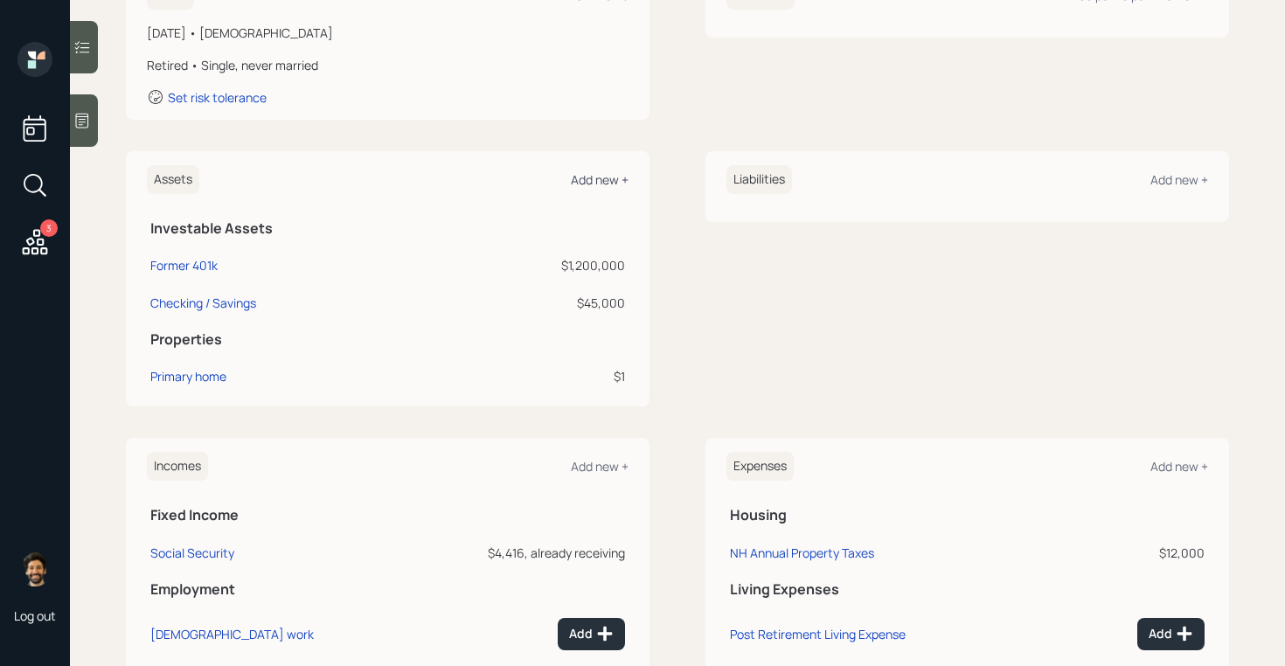
click at [604, 181] on div "Add new +" at bounding box center [600, 179] width 58 height 17
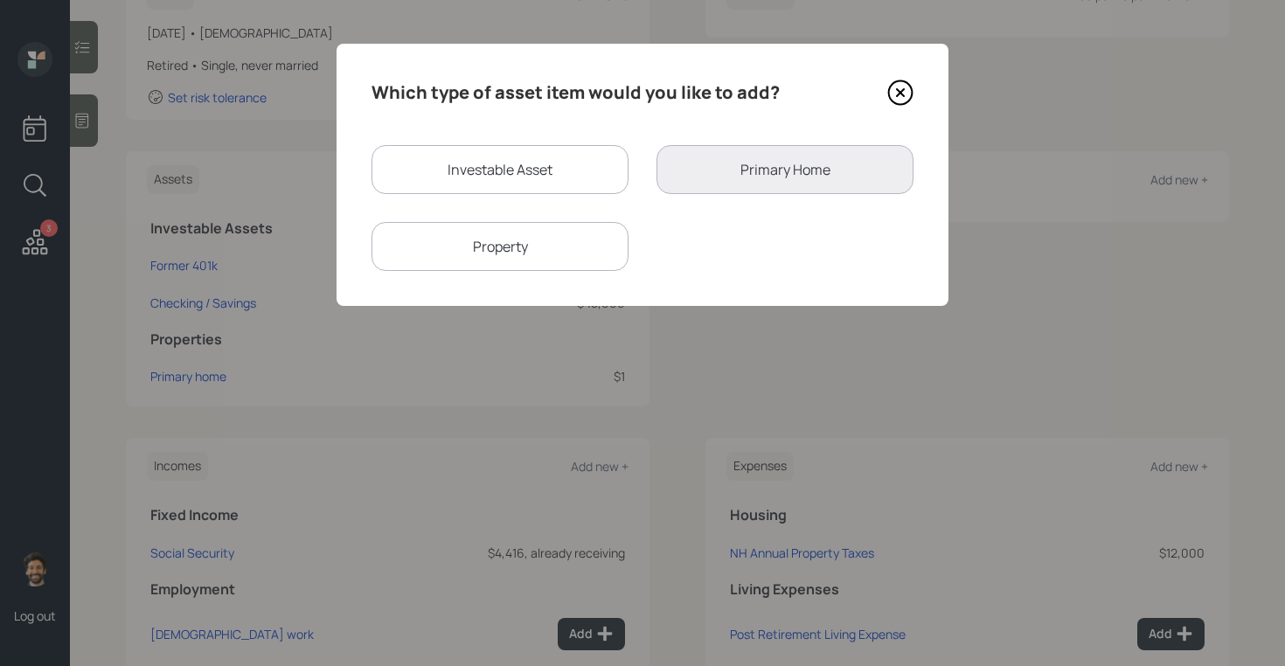
click at [555, 244] on div "Property" at bounding box center [500, 246] width 257 height 49
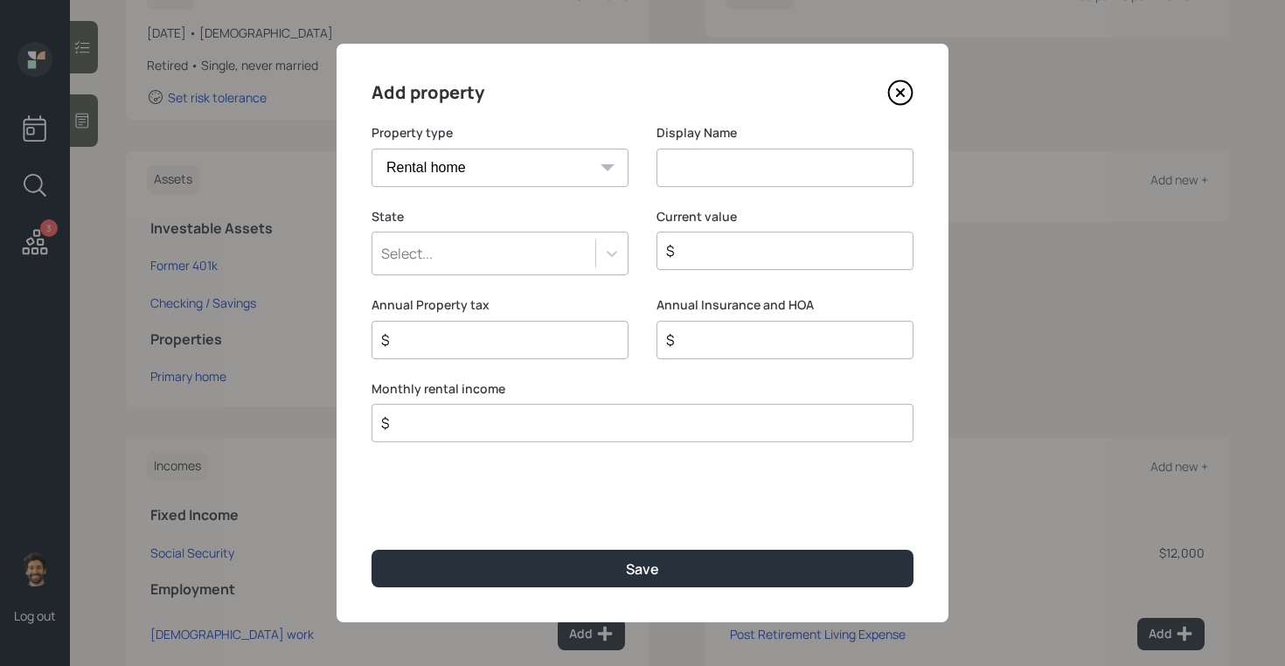
click at [557, 173] on select "Vacation home Rental home" at bounding box center [500, 168] width 257 height 38
select select "vacation_property"
click at [372, 149] on select "Vacation home Rental home" at bounding box center [500, 168] width 257 height 38
click at [678, 172] on input at bounding box center [785, 168] width 257 height 38
type input "Second House"
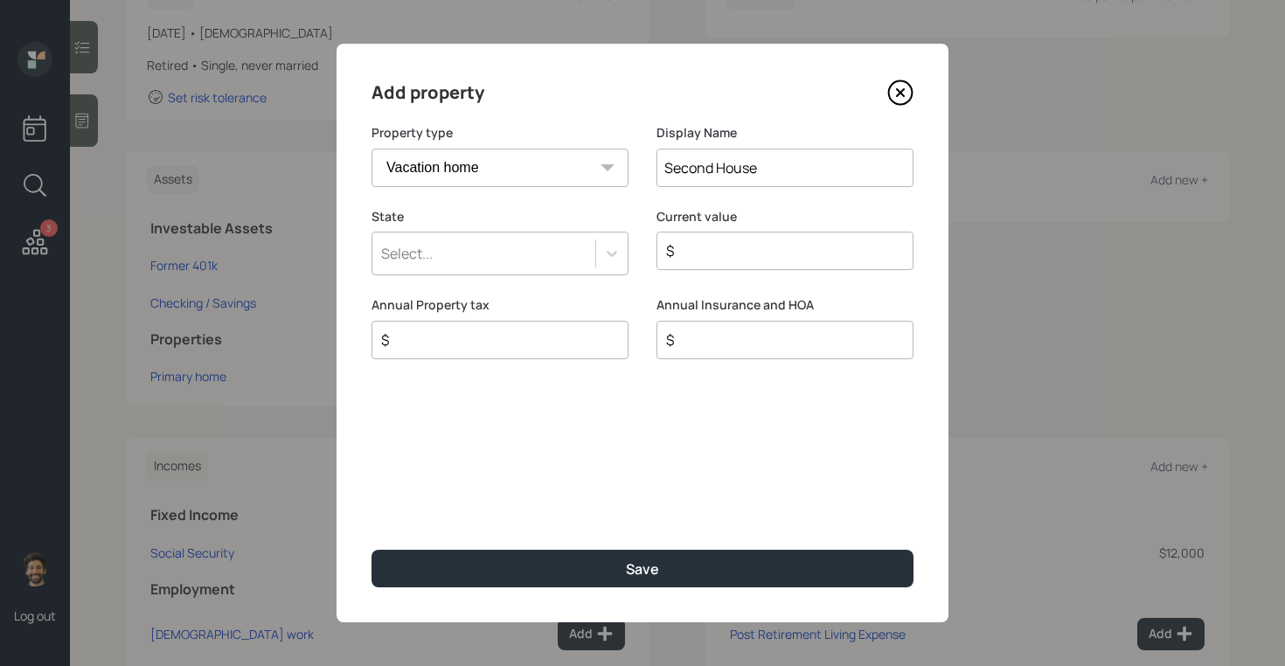
click at [510, 250] on div "Select..." at bounding box center [483, 254] width 223 height 30
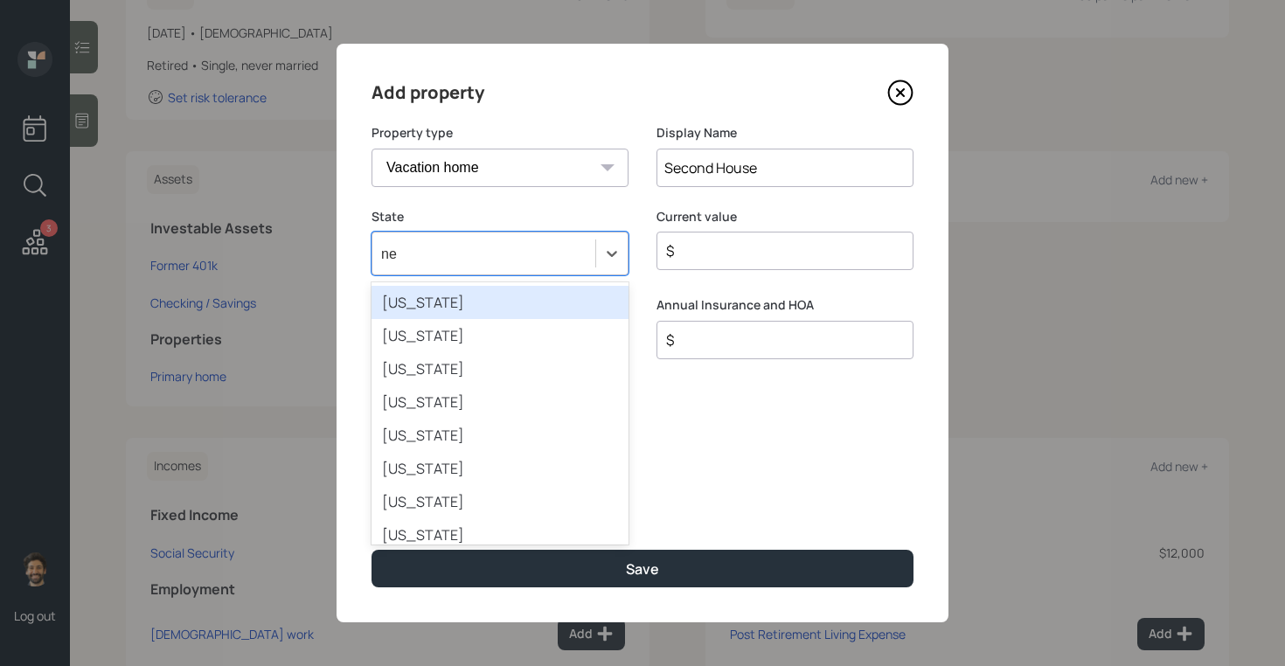
type input "new"
click at [431, 306] on div "[US_STATE]" at bounding box center [500, 302] width 257 height 33
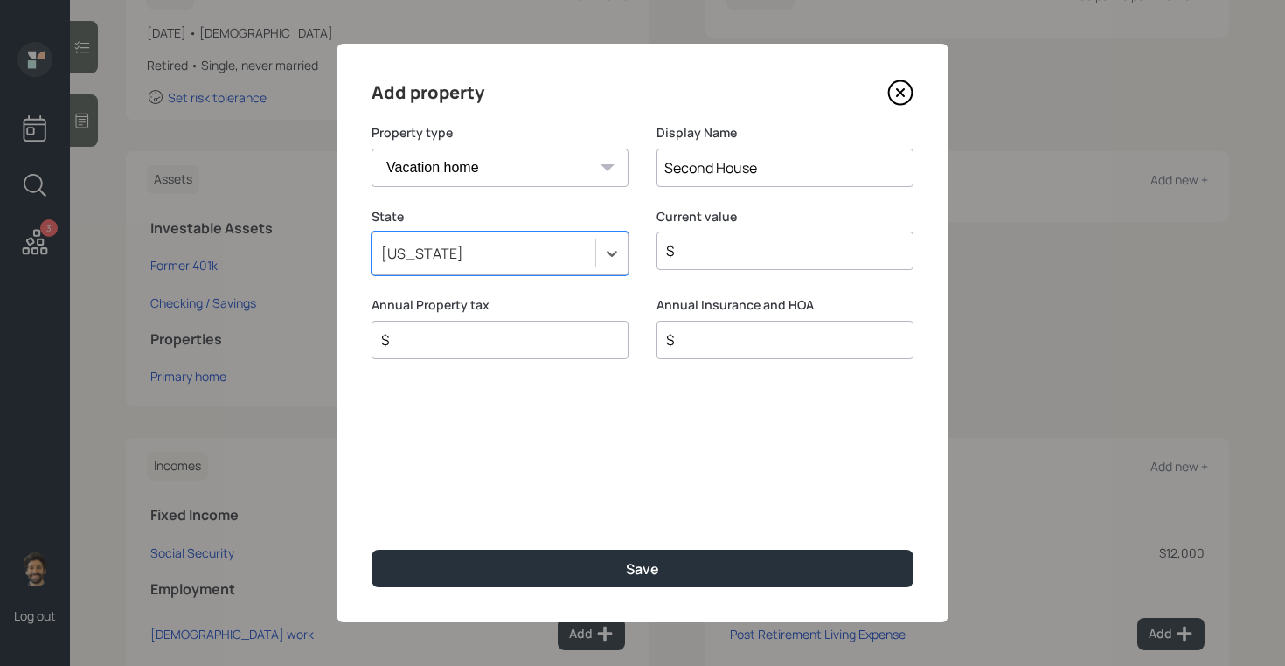
click at [696, 263] on div "$" at bounding box center [785, 251] width 257 height 38
click at [692, 252] on input "$" at bounding box center [777, 250] width 227 height 21
type input "$ 1"
type input "$ 12,000"
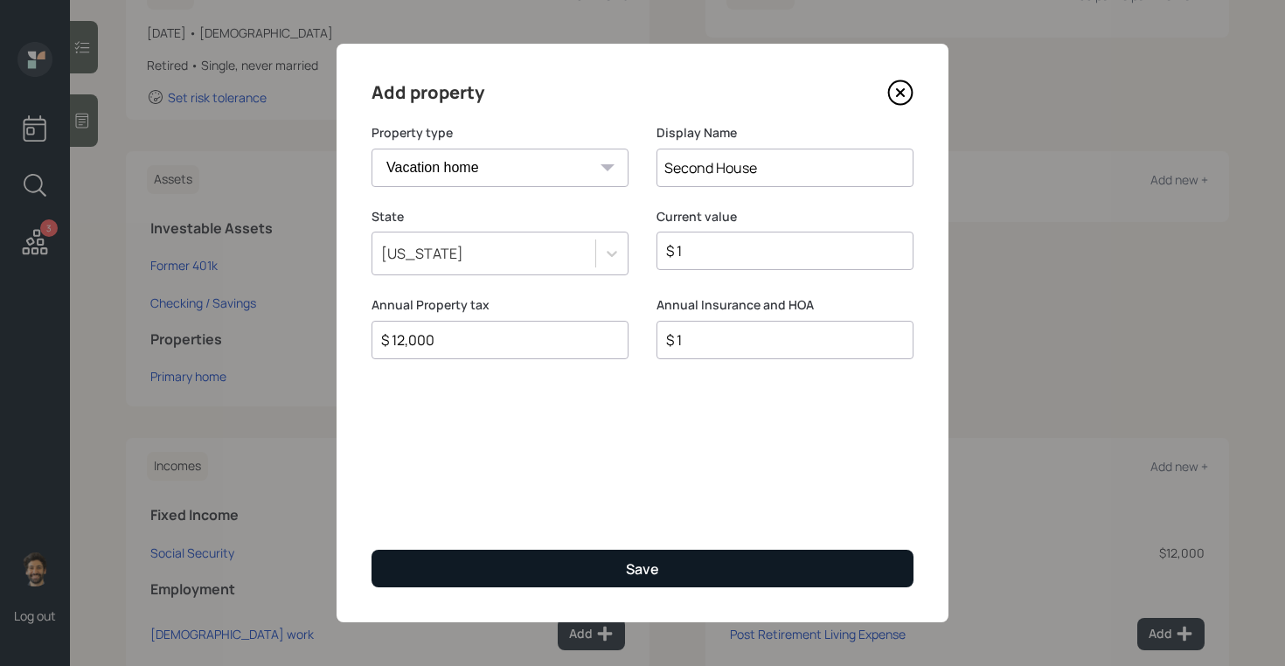
type input "$ 1"
click at [584, 550] on button "Save" at bounding box center [643, 569] width 542 height 38
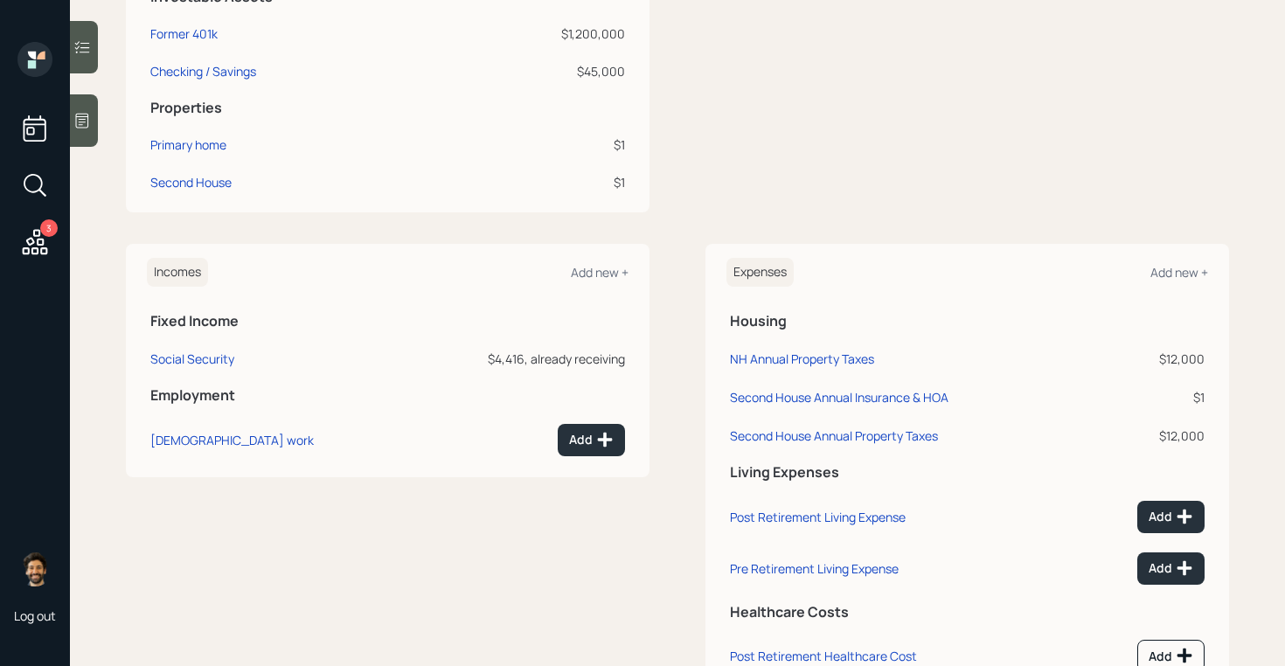
scroll to position [575, 0]
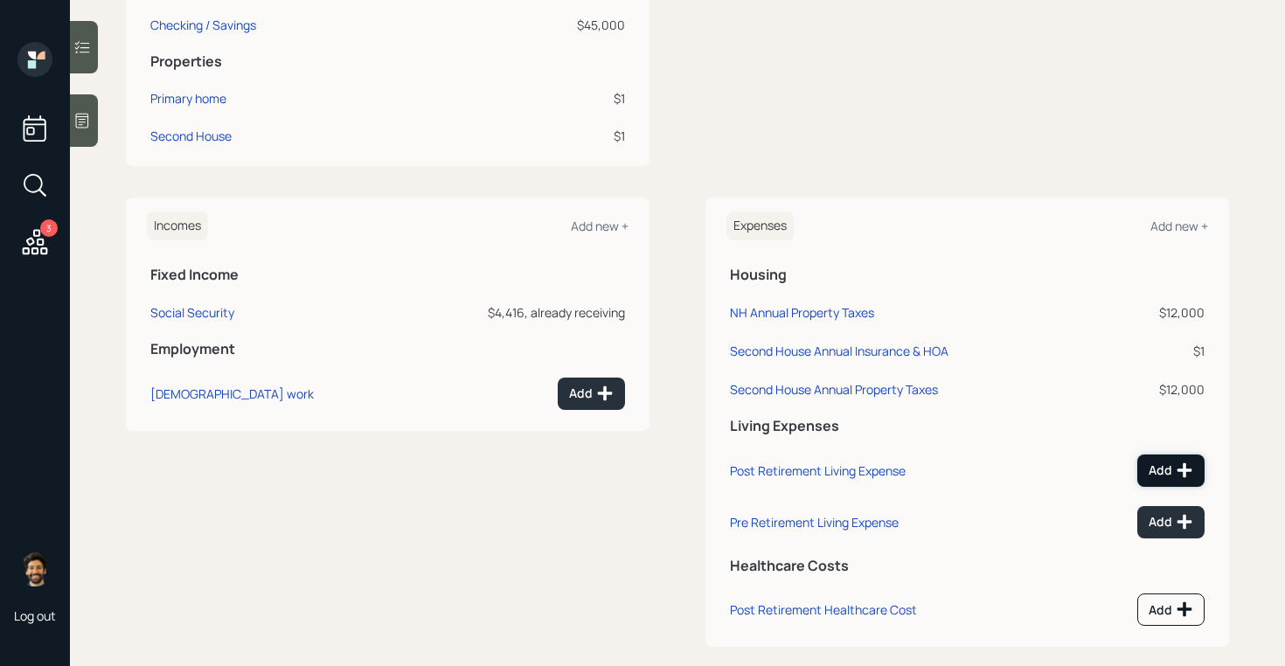
click at [1170, 472] on div "Add" at bounding box center [1171, 470] width 45 height 17
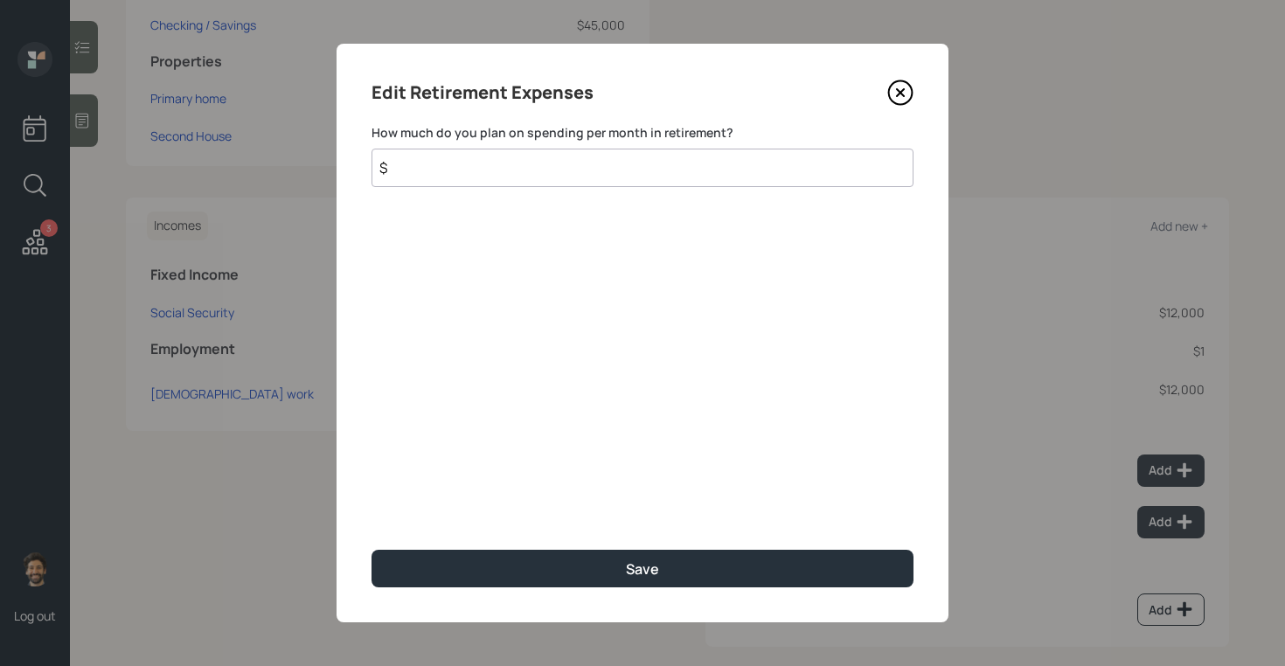
click at [441, 165] on input "$" at bounding box center [643, 168] width 542 height 38
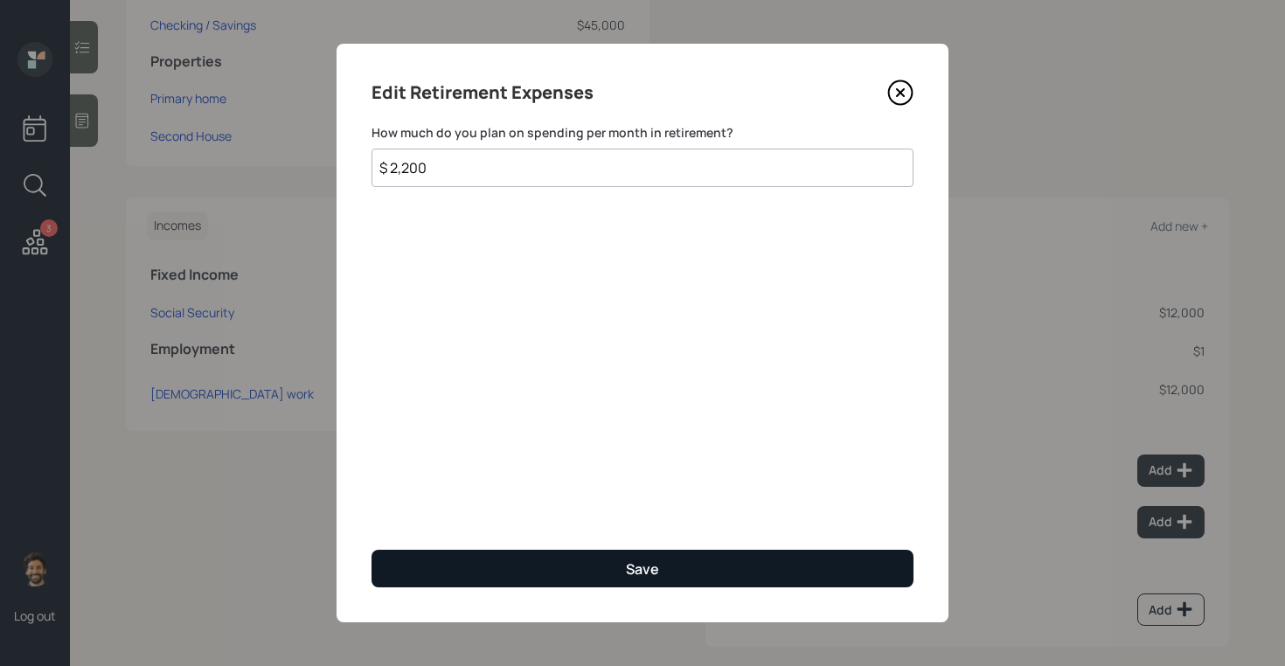
type input "$ 2,200"
click at [434, 575] on button "Save" at bounding box center [643, 569] width 542 height 38
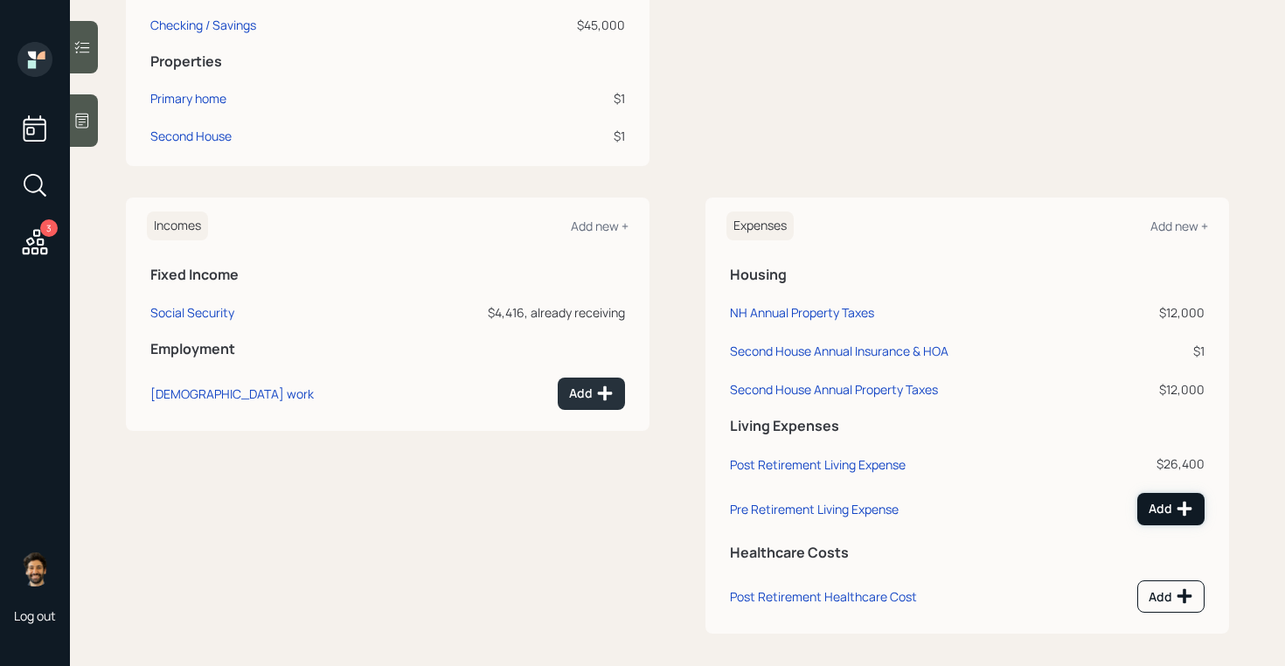
click at [1182, 518] on button "Add" at bounding box center [1170, 509] width 67 height 32
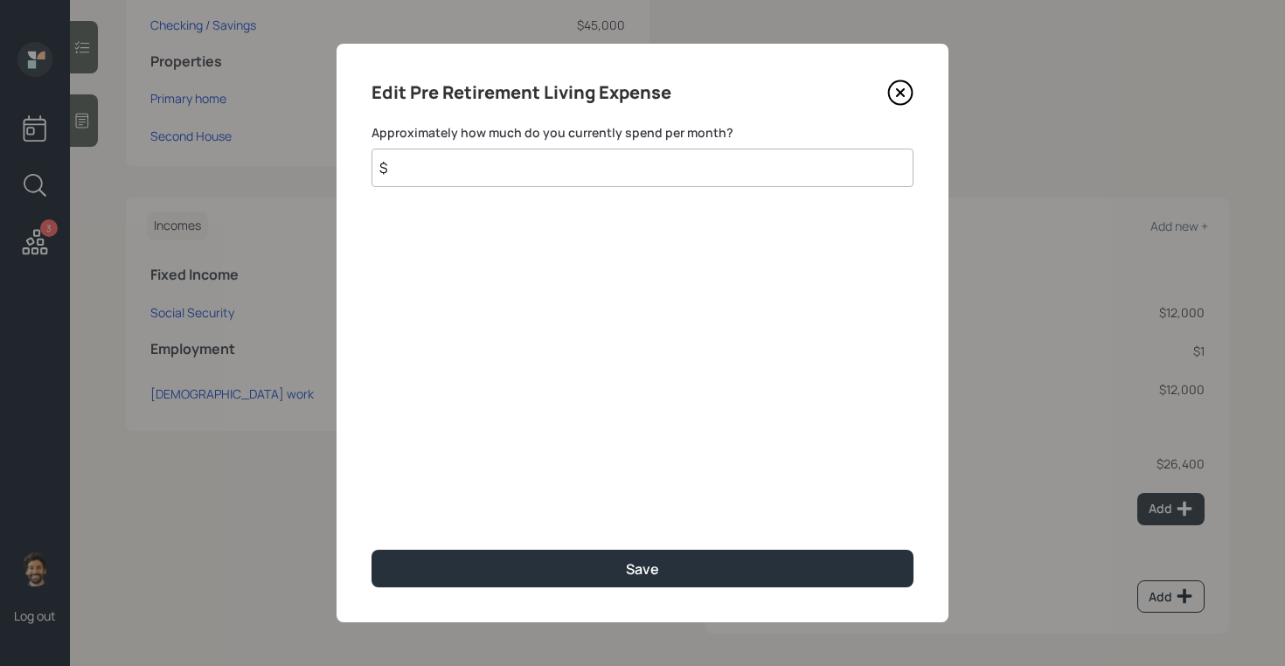
click at [468, 176] on input "$" at bounding box center [643, 168] width 542 height 38
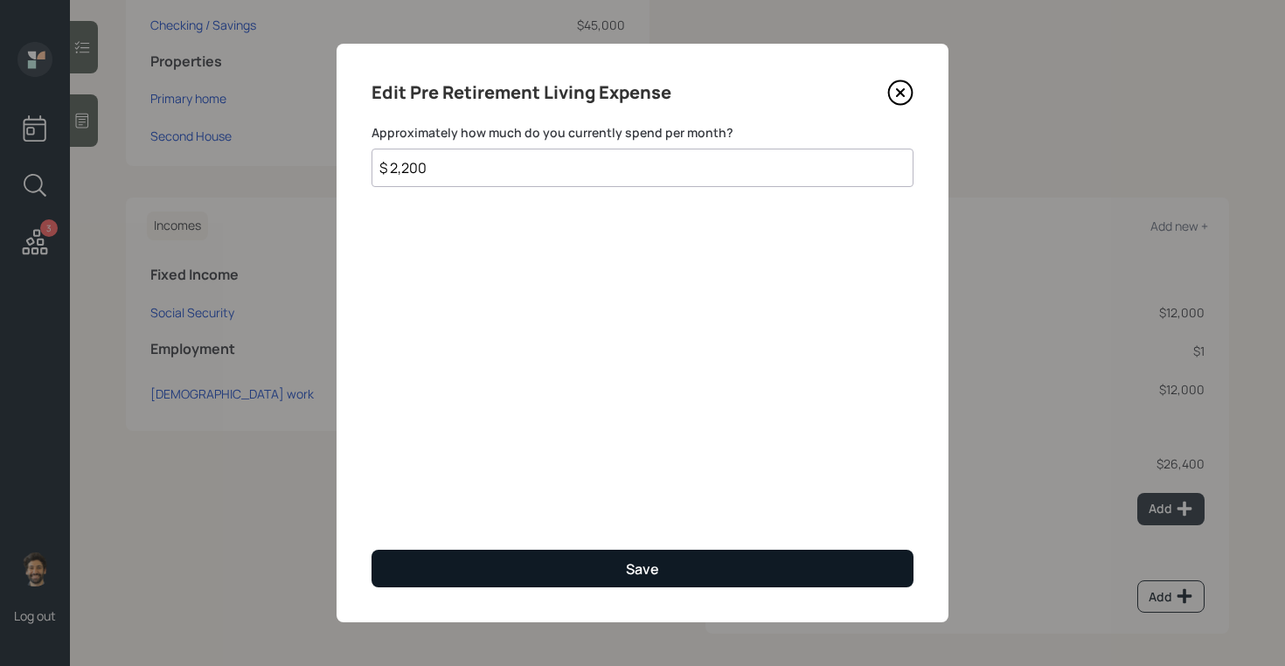
type input "$ 2,200"
click at [488, 561] on button "Save" at bounding box center [643, 569] width 542 height 38
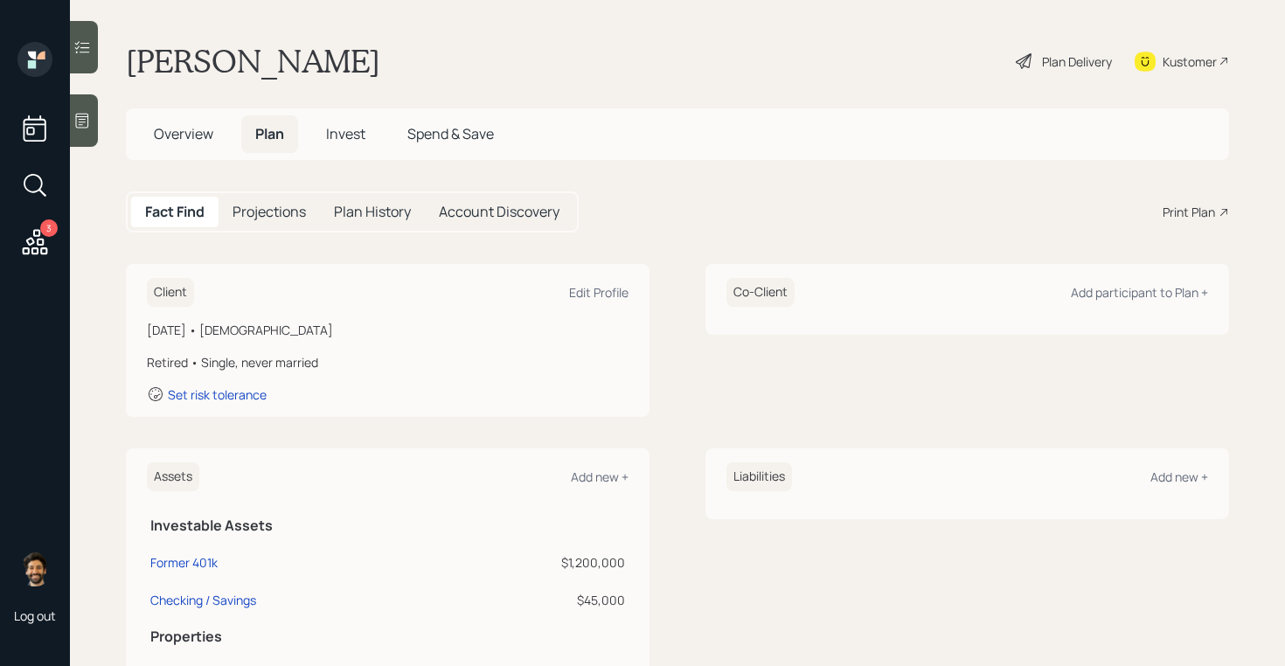
scroll to position [572, 0]
